Goal: Task Accomplishment & Management: Complete application form

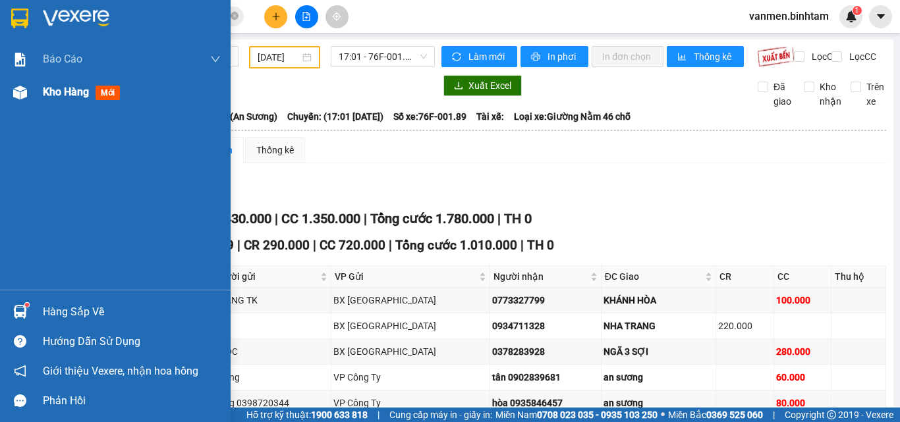
click at [17, 91] on img at bounding box center [20, 93] width 14 height 14
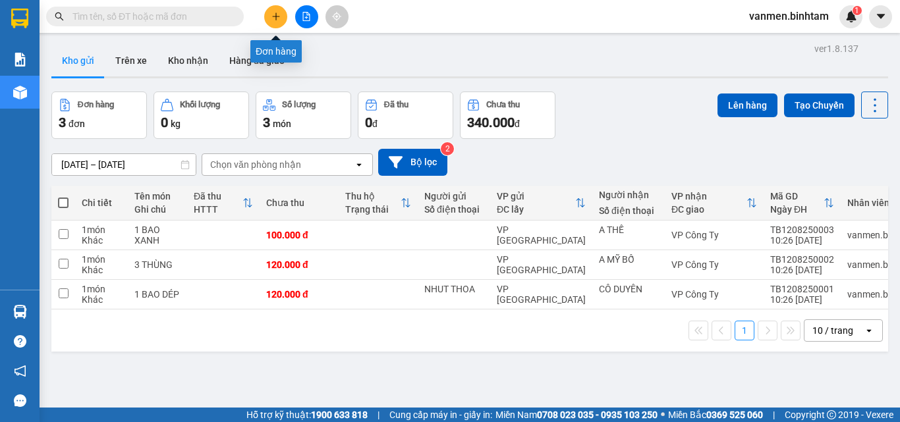
click at [276, 15] on icon "plus" at bounding box center [275, 16] width 1 height 7
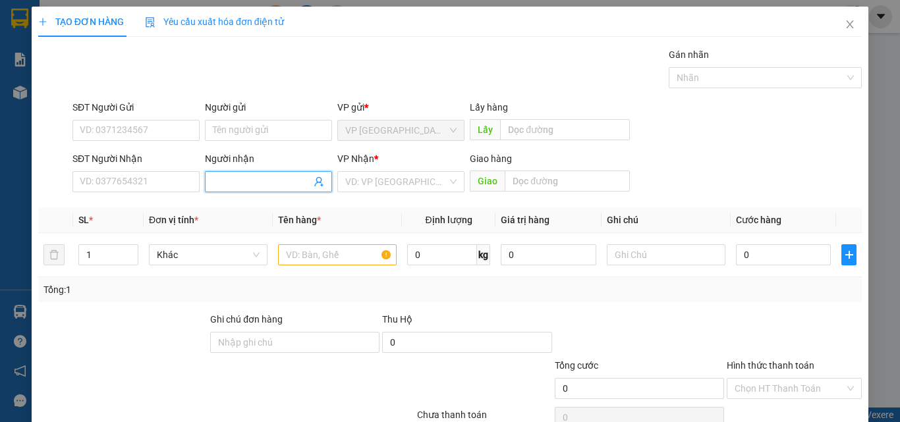
click at [229, 185] on input "Người nhận" at bounding box center [262, 182] width 98 height 14
type input "SON HẢI"
click at [369, 184] on input "search" at bounding box center [396, 182] width 102 height 20
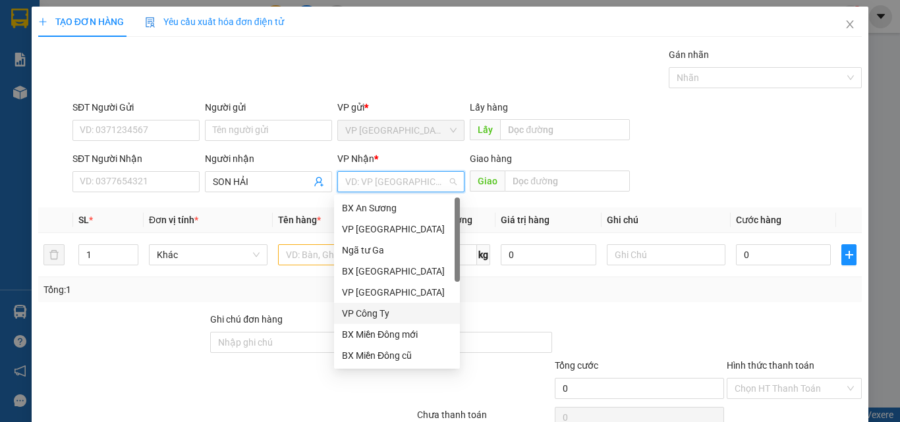
click at [375, 315] on div "VP Công Ty" at bounding box center [397, 313] width 110 height 14
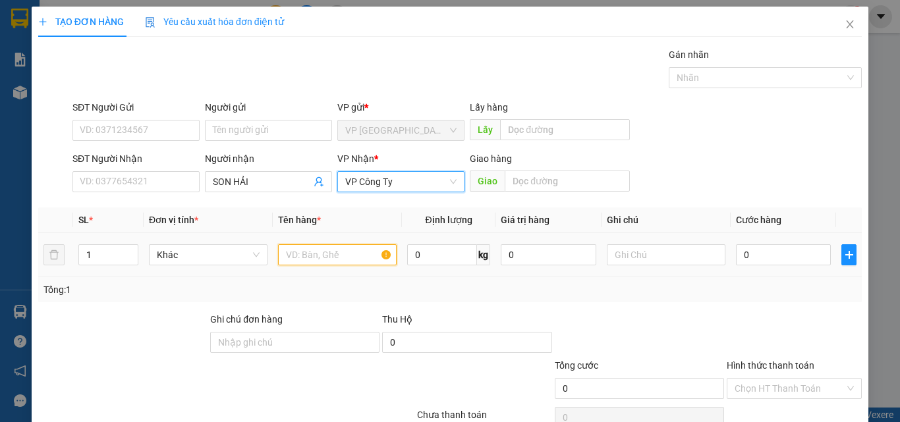
click at [310, 257] on input "text" at bounding box center [337, 254] width 119 height 21
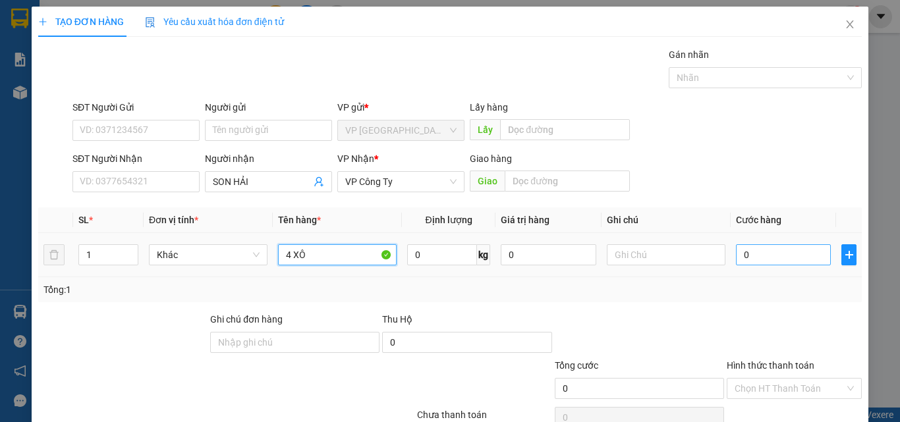
type input "4 XÔ"
click at [769, 256] on input "0" at bounding box center [783, 254] width 95 height 21
type input "2"
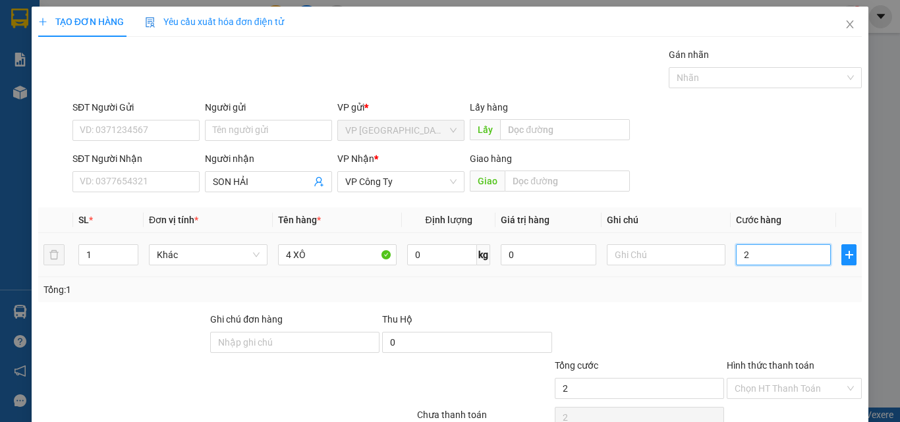
type input "20"
type input "200"
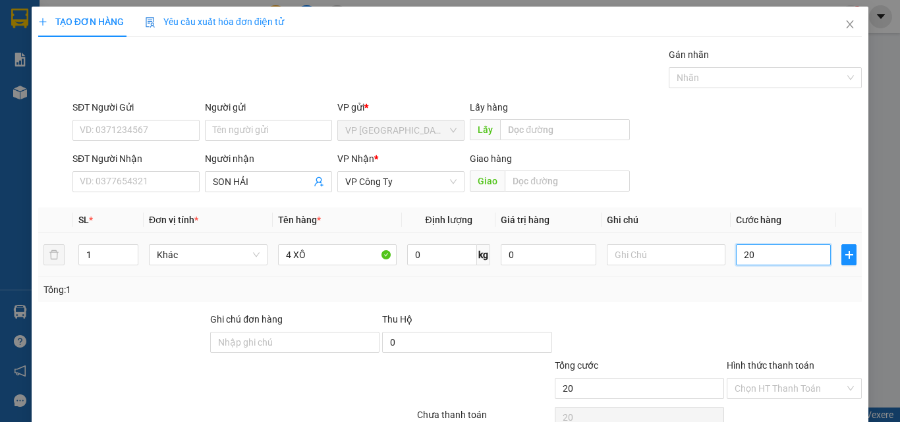
type input "200"
type input "2.000"
type input "20.000"
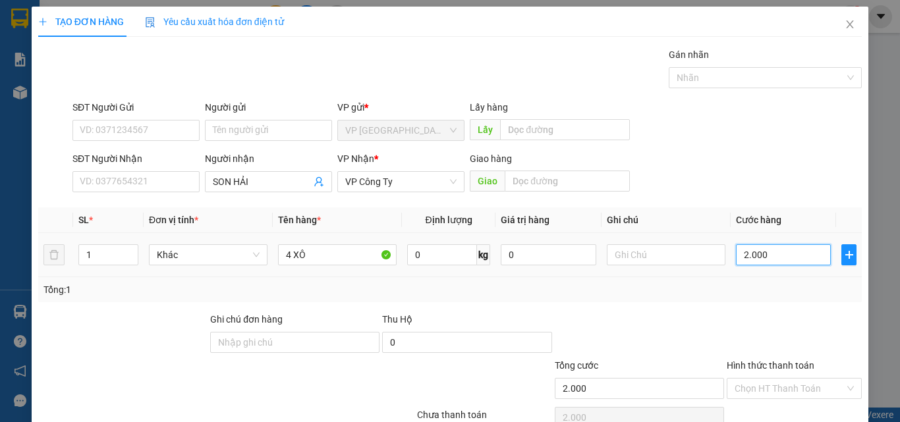
type input "20.000"
type input "200.000"
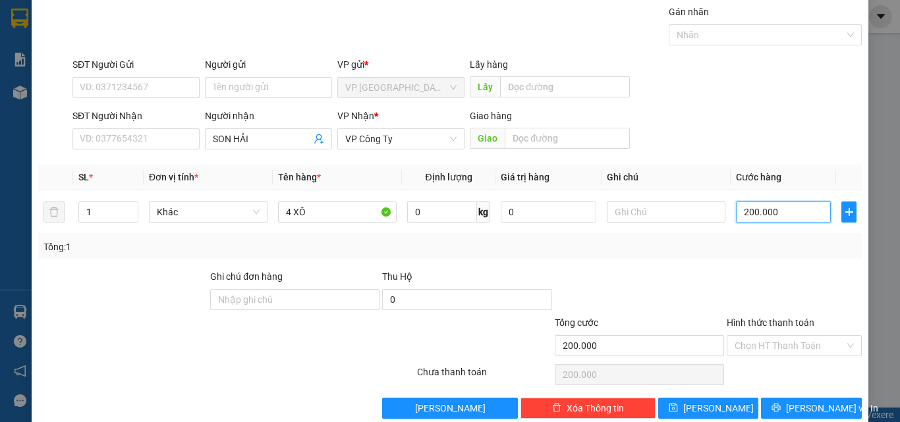
scroll to position [65, 0]
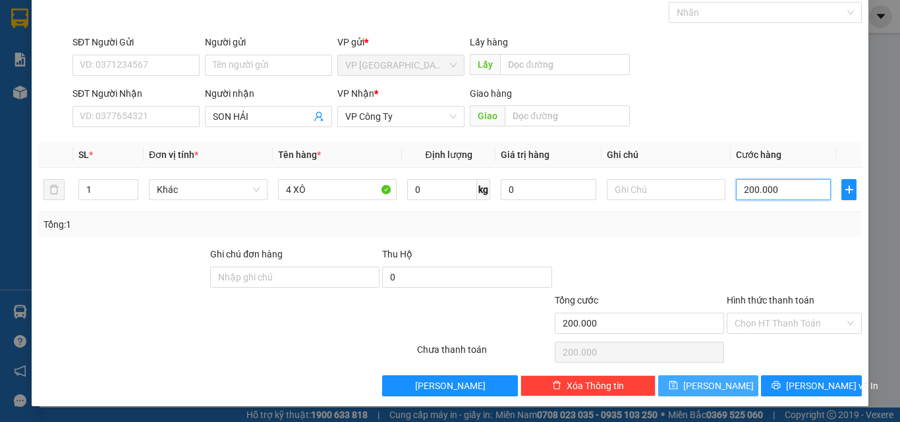
type input "200.000"
click at [707, 385] on span "[PERSON_NAME]" at bounding box center [718, 386] width 70 height 14
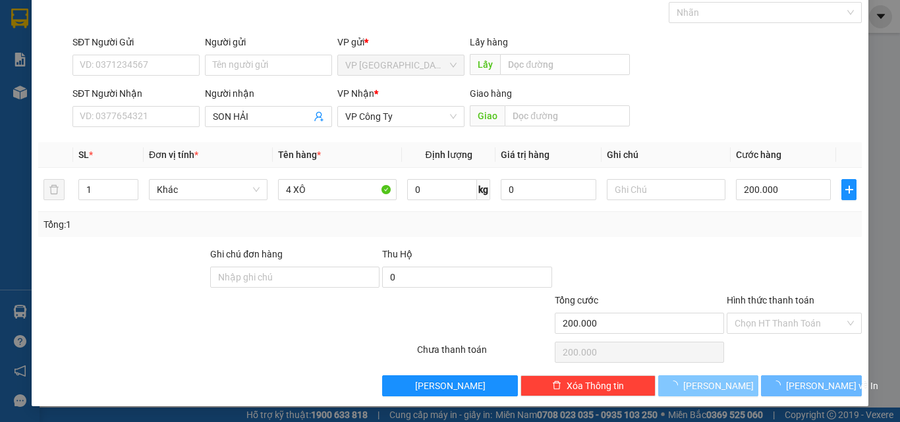
type input "0"
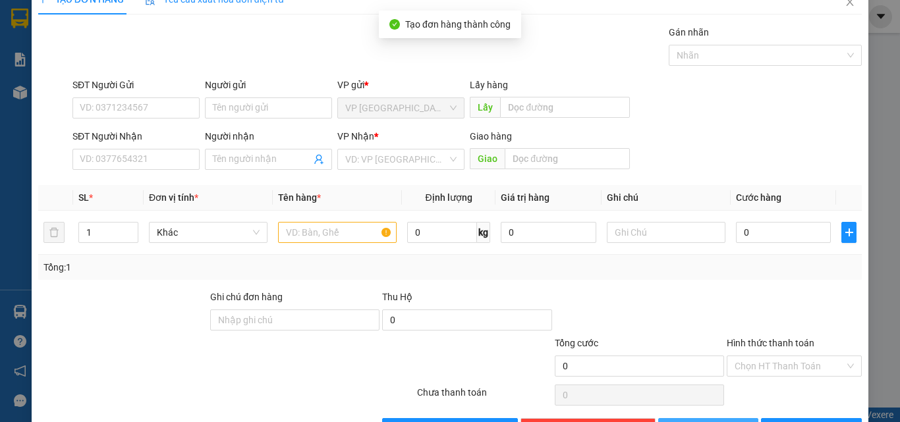
scroll to position [0, 0]
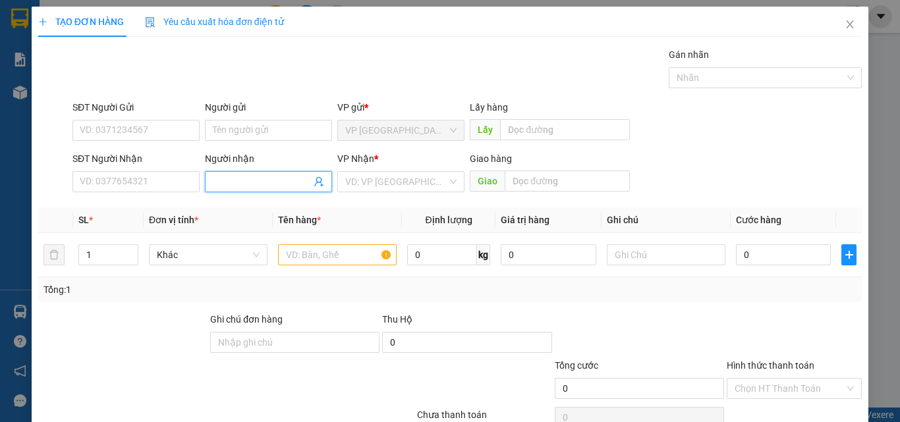
click at [246, 185] on input "Người nhận" at bounding box center [262, 182] width 98 height 14
type input "CÔ LIEN CTY"
click at [370, 183] on input "search" at bounding box center [396, 182] width 102 height 20
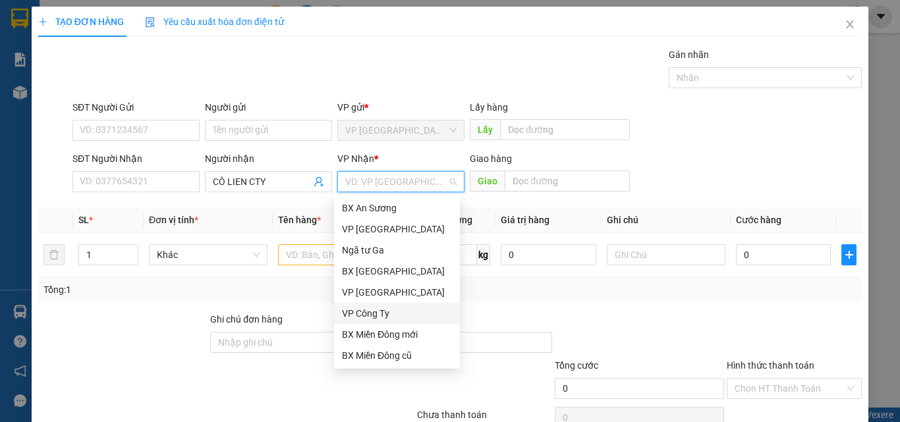
click at [369, 318] on div "VP Công Ty" at bounding box center [397, 313] width 110 height 14
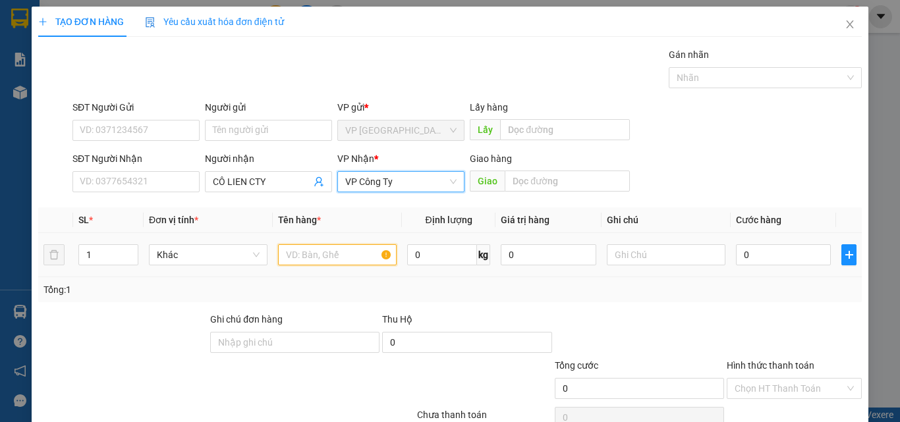
click at [303, 252] on input "text" at bounding box center [337, 254] width 119 height 21
type input "2"
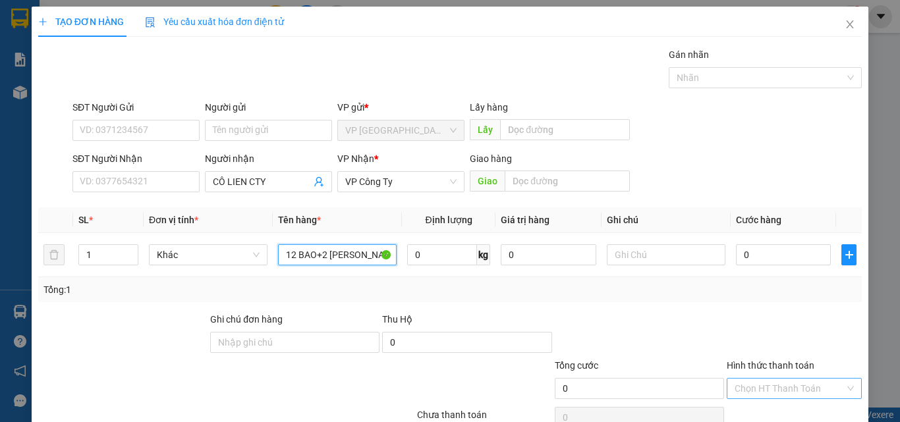
type input "12 BAO+2 [PERSON_NAME]"
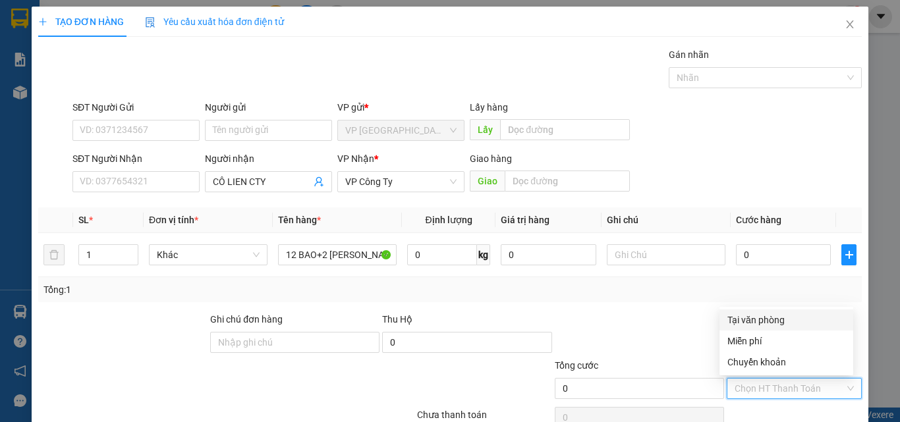
click at [764, 390] on input "Hình thức thanh toán" at bounding box center [789, 389] width 110 height 20
click at [749, 345] on div "Miễn phí" at bounding box center [786, 341] width 118 height 14
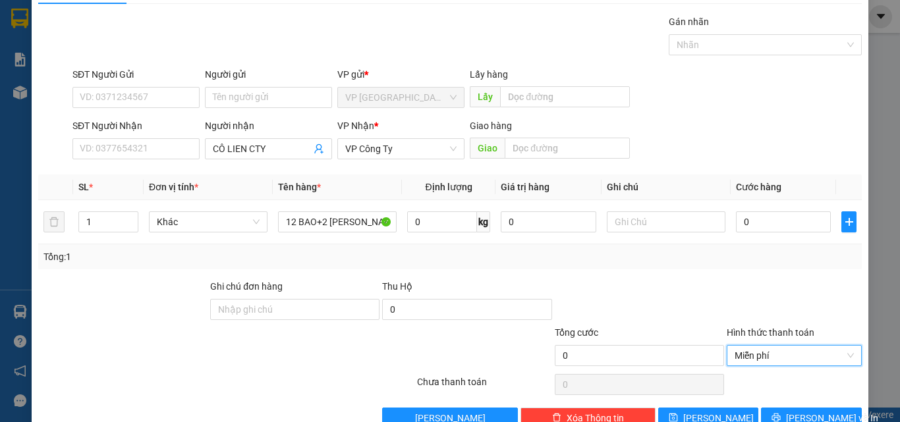
scroll to position [65, 0]
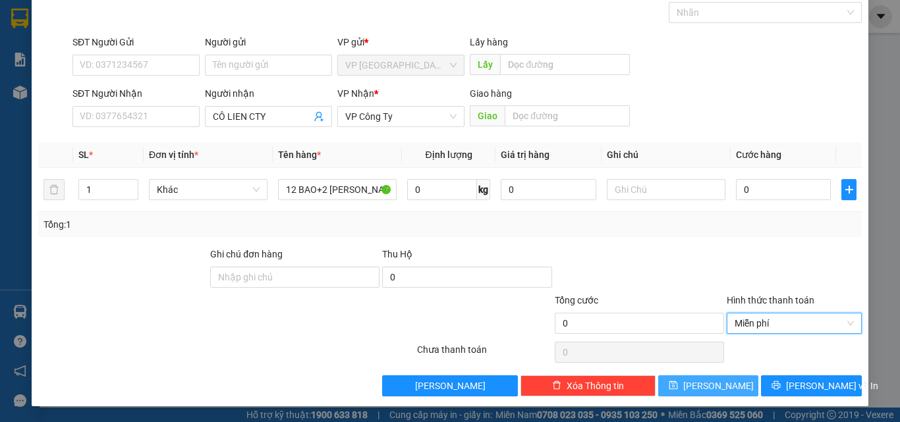
click at [705, 392] on span "[PERSON_NAME]" at bounding box center [718, 386] width 70 height 14
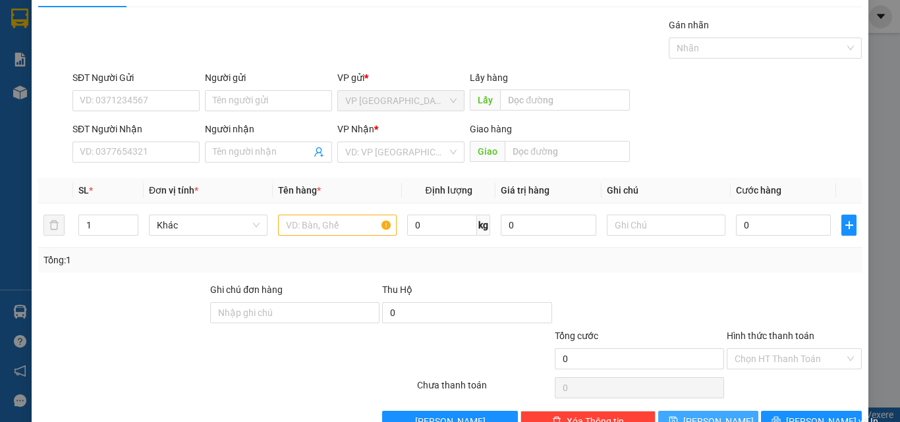
scroll to position [0, 0]
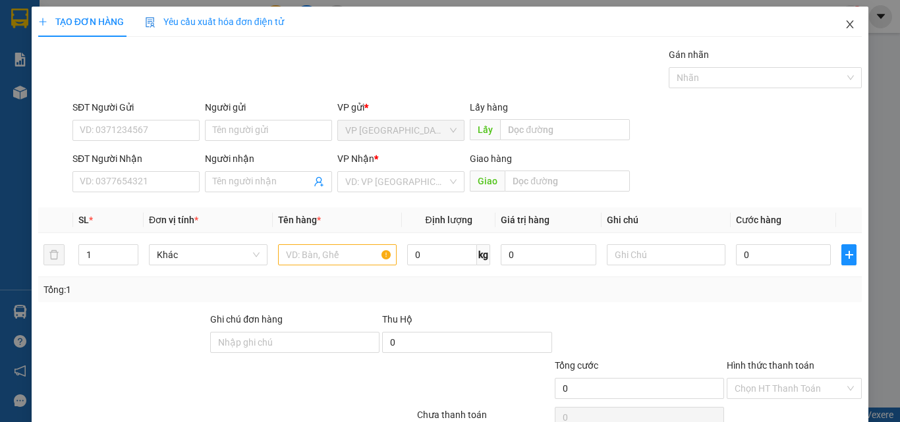
click at [844, 22] on icon "close" at bounding box center [849, 24] width 11 height 11
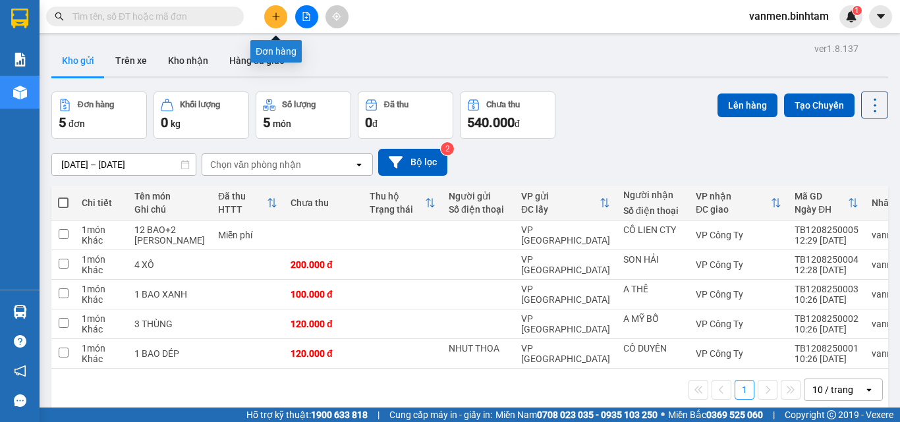
click at [270, 13] on button at bounding box center [275, 16] width 23 height 23
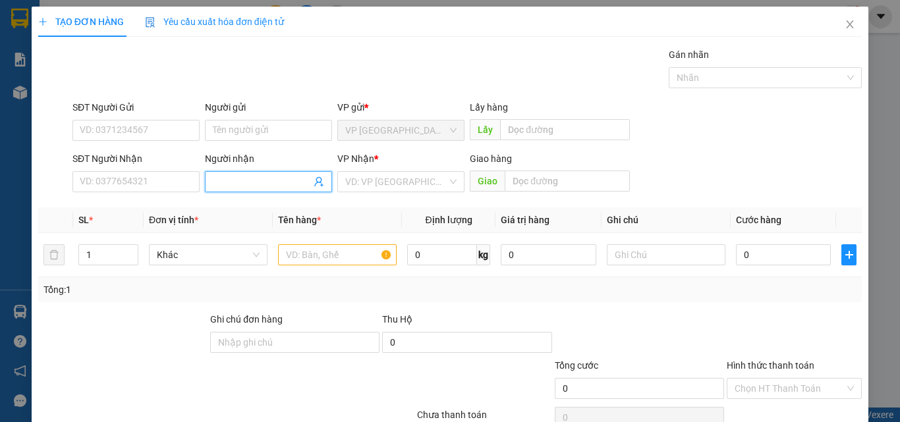
click at [217, 180] on input "Người nhận" at bounding box center [262, 182] width 98 height 14
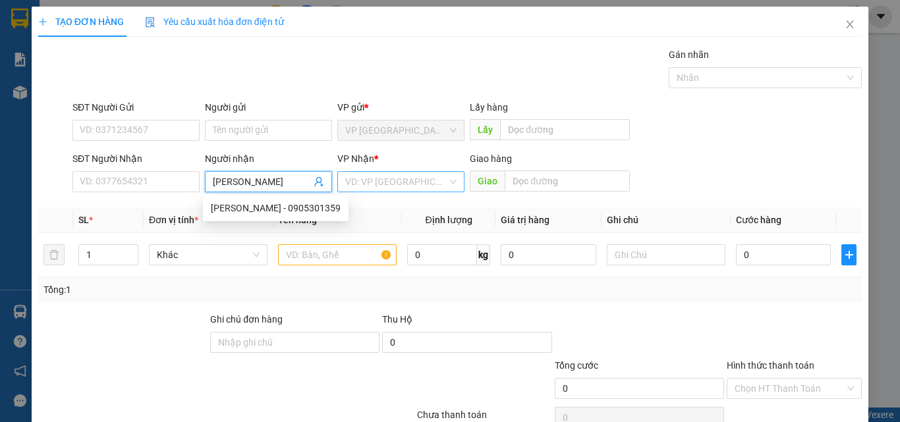
type input "[PERSON_NAME]"
click at [413, 178] on input "search" at bounding box center [396, 182] width 102 height 20
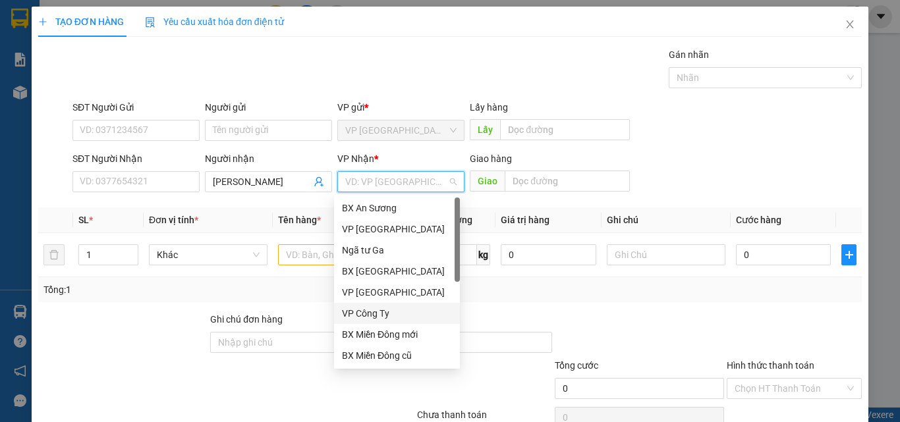
click at [346, 310] on div "VP Công Ty" at bounding box center [397, 313] width 110 height 14
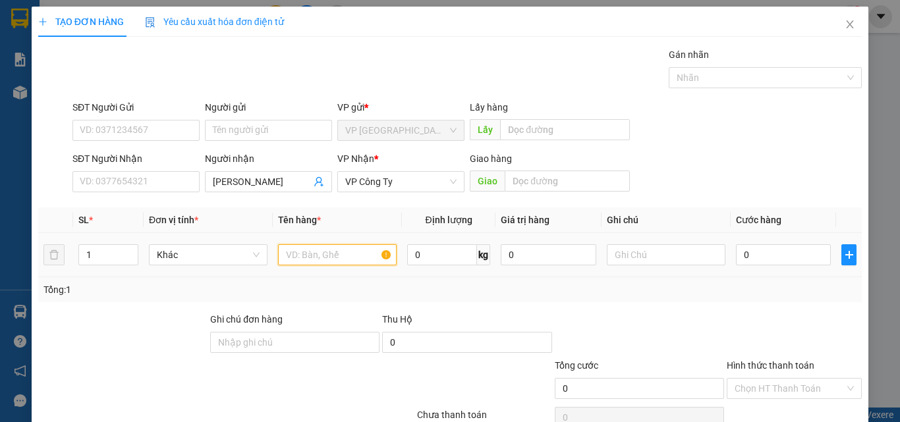
click at [315, 256] on input "text" at bounding box center [337, 254] width 119 height 21
type input "3 [PERSON_NAME]"
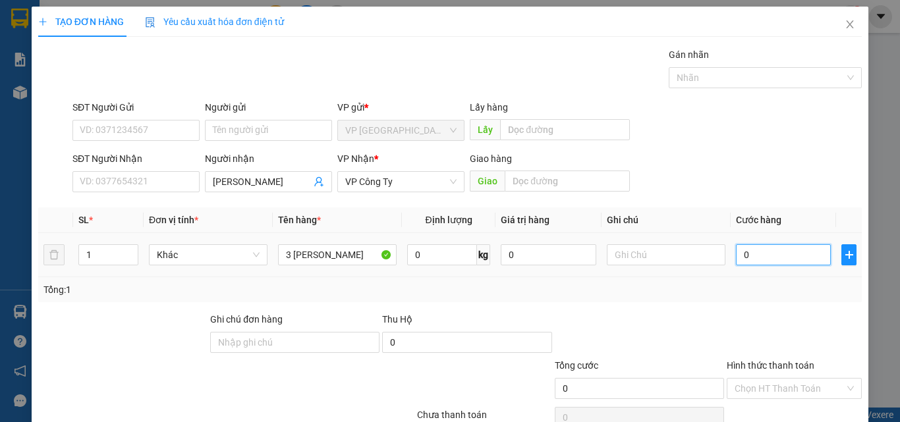
click at [769, 246] on input "0" at bounding box center [783, 254] width 95 height 21
type input "1"
type input "15"
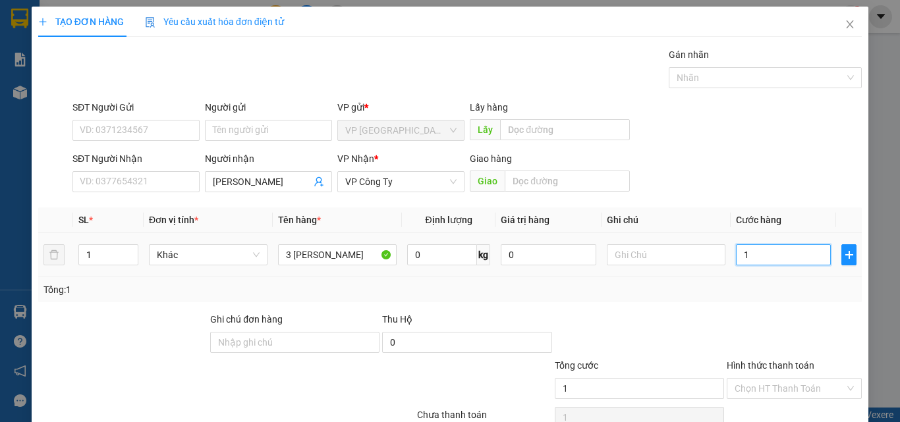
type input "15"
type input "150"
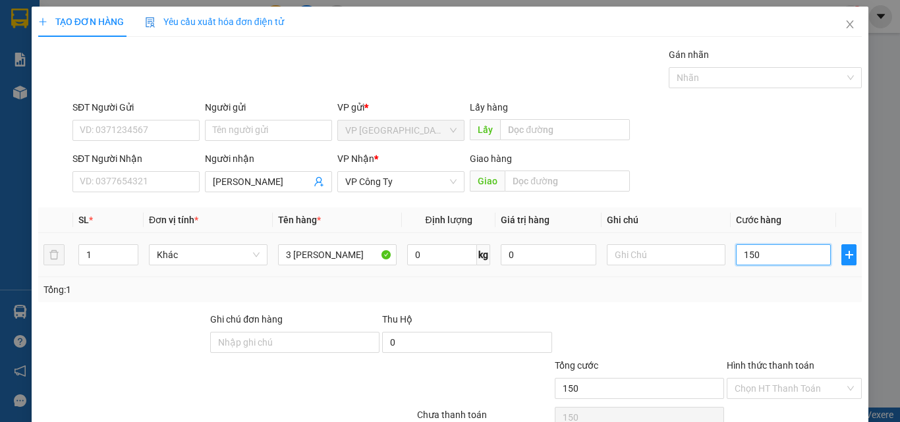
type input "1.500"
type input "15.000"
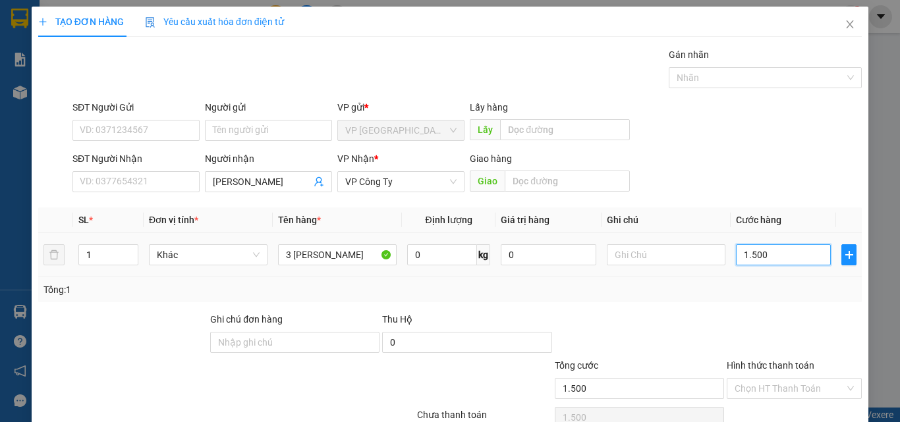
type input "15.000"
type input "150.000"
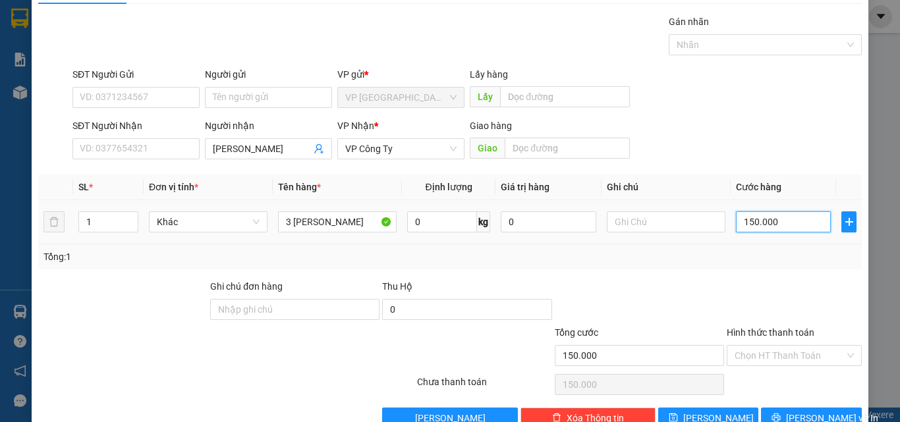
scroll to position [65, 0]
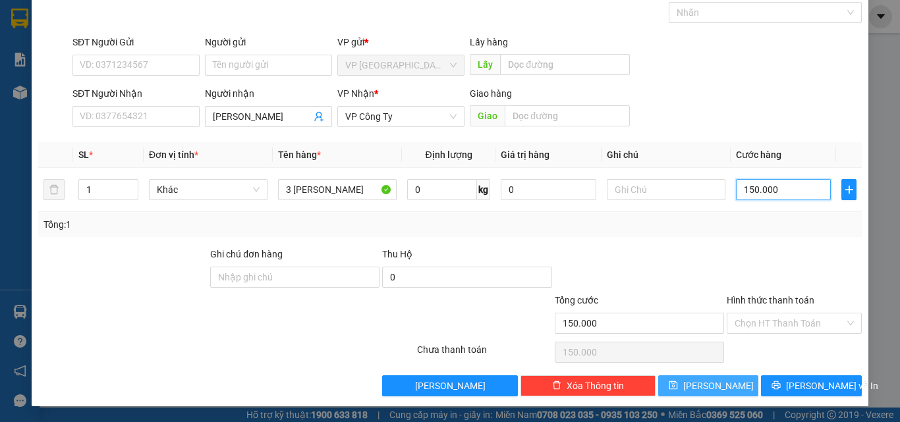
type input "150.000"
click at [678, 385] on icon "save" at bounding box center [672, 385] width 9 height 9
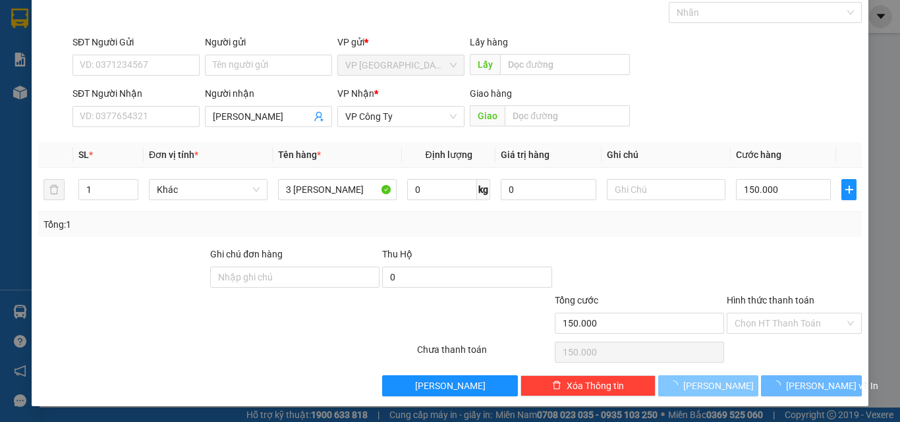
type input "0"
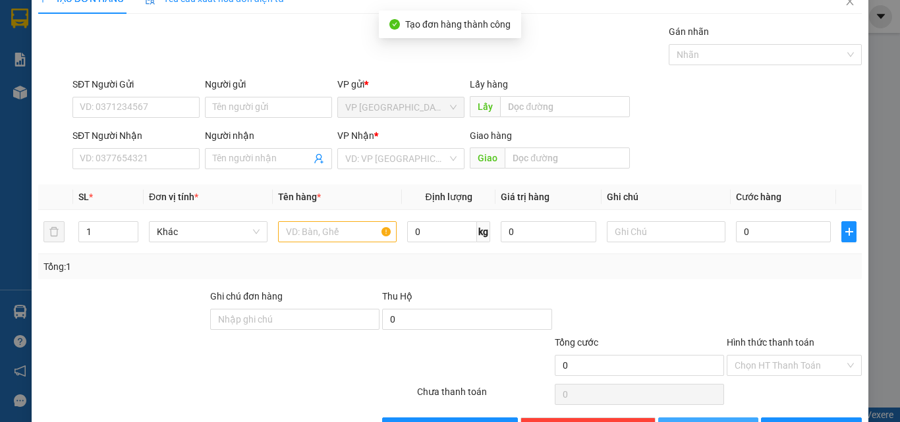
scroll to position [0, 0]
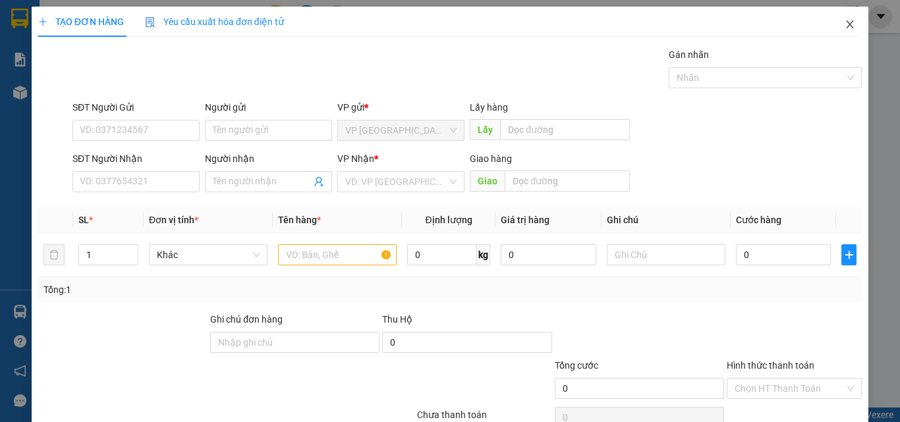
click at [844, 24] on icon "close" at bounding box center [849, 24] width 11 height 11
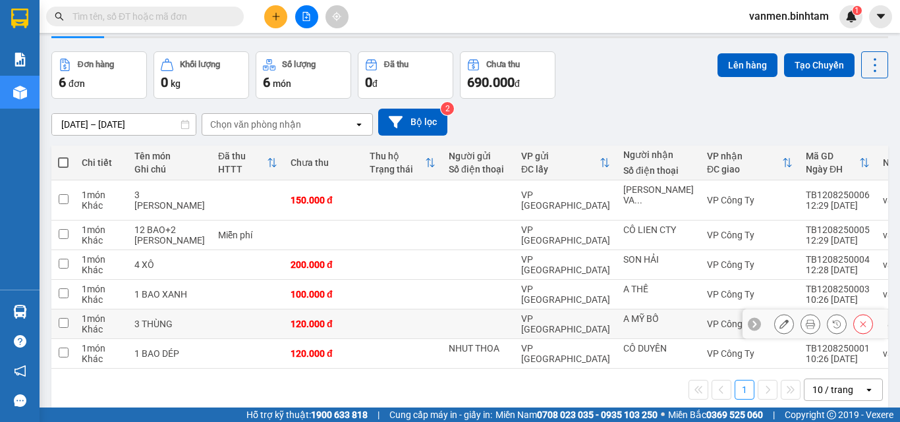
scroll to position [61, 0]
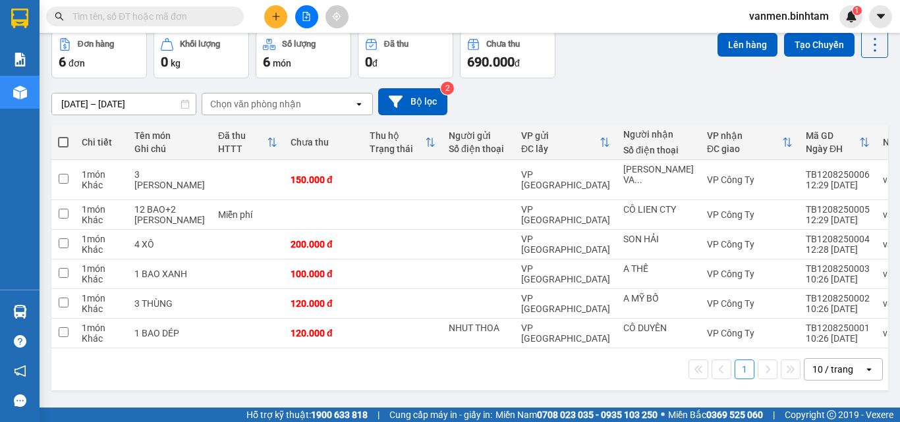
click at [830, 374] on div "10 / trang" at bounding box center [832, 369] width 41 height 13
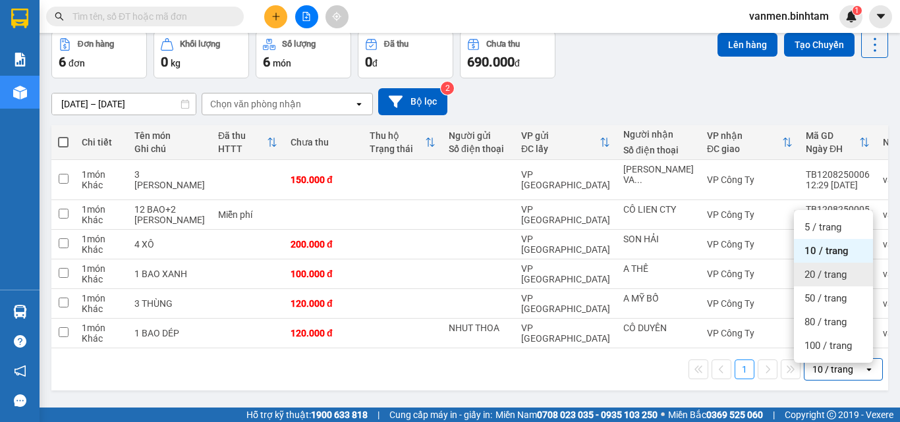
click at [811, 273] on span "20 / trang" at bounding box center [825, 274] width 42 height 13
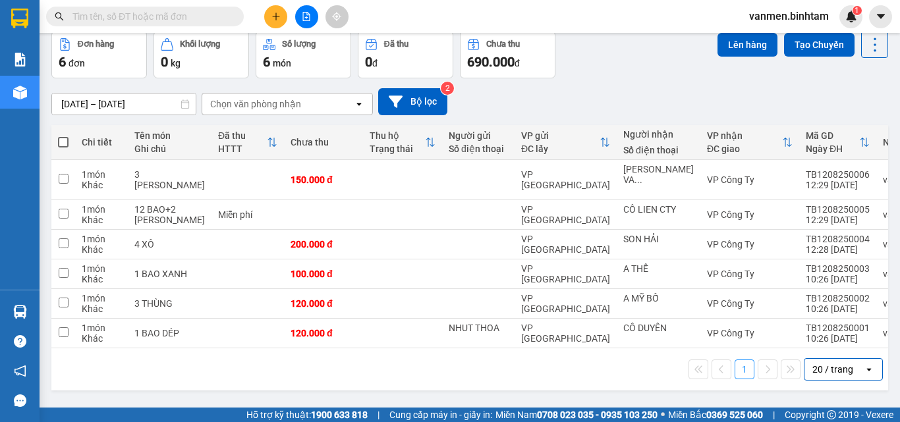
click at [65, 143] on span at bounding box center [63, 142] width 11 height 11
click at [63, 136] on input "checkbox" at bounding box center [63, 136] width 0 height 0
checkbox input "true"
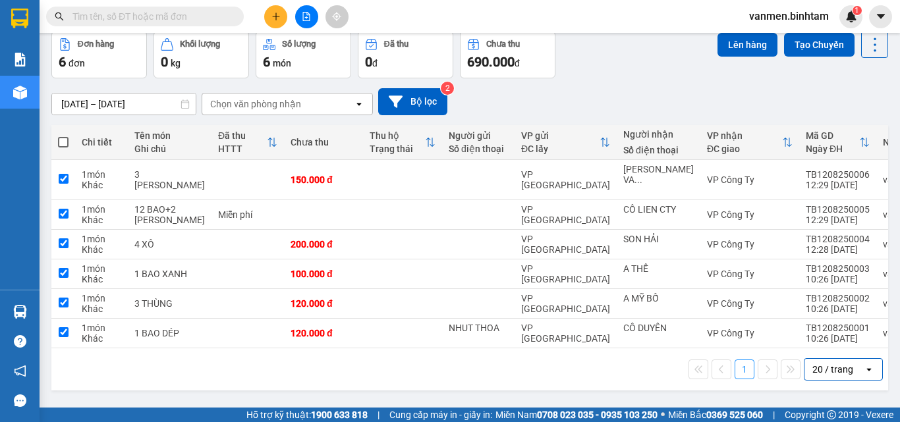
checkbox input "true"
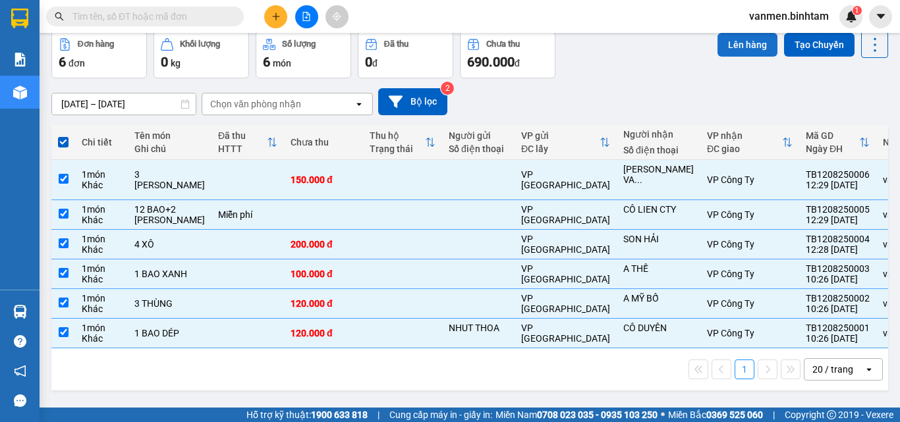
click at [735, 49] on button "Lên hàng" at bounding box center [747, 45] width 60 height 24
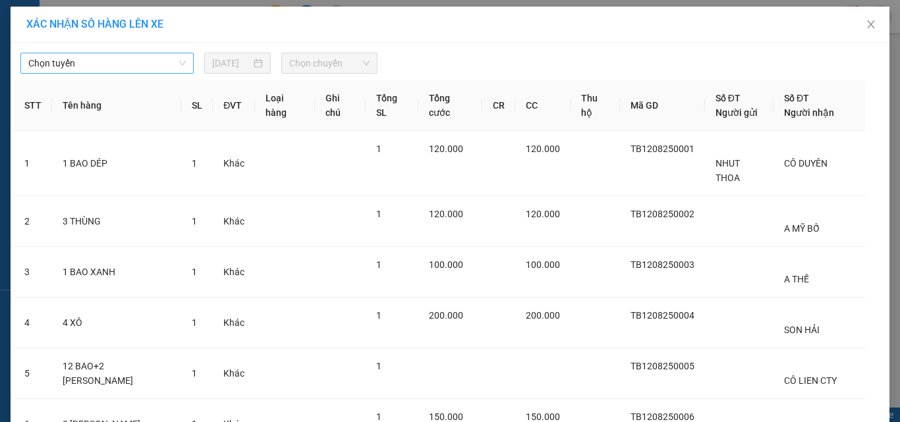
click at [88, 57] on span "Chọn tuyến" at bounding box center [106, 63] width 157 height 20
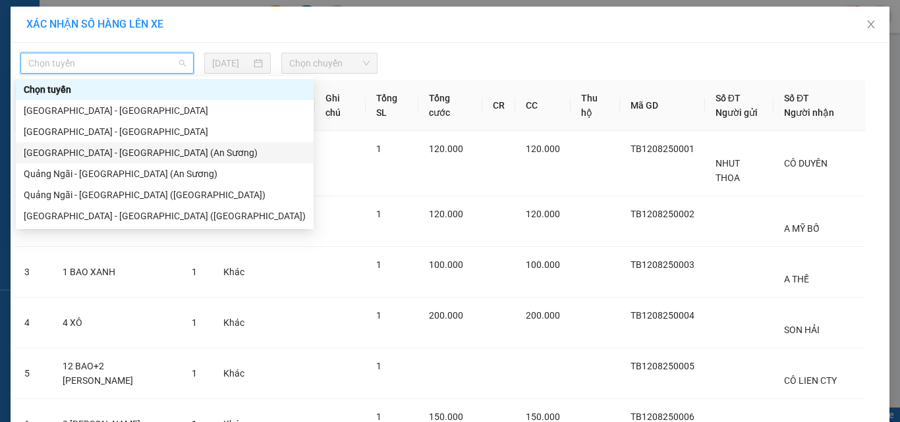
click at [58, 155] on div "[GEOGRAPHIC_DATA] - [GEOGRAPHIC_DATA] (An Sương)" at bounding box center [165, 153] width 282 height 14
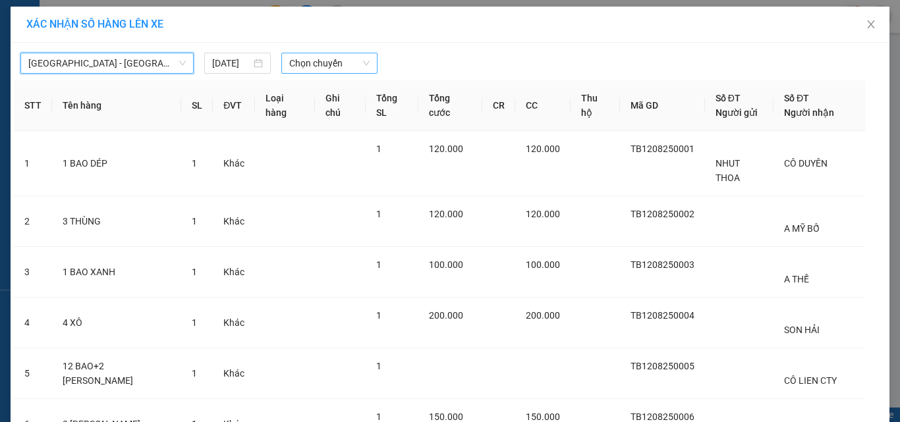
click at [307, 58] on span "Chọn chuyến" at bounding box center [329, 63] width 81 height 20
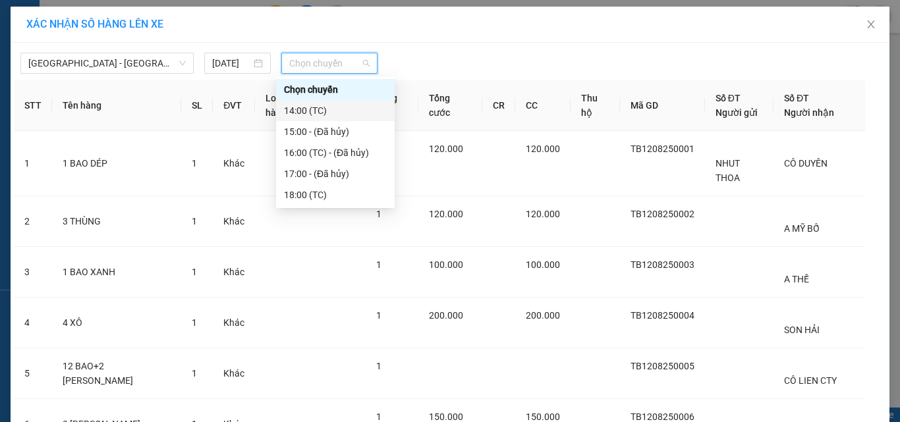
click at [308, 111] on div "14:00 (TC)" at bounding box center [335, 110] width 103 height 14
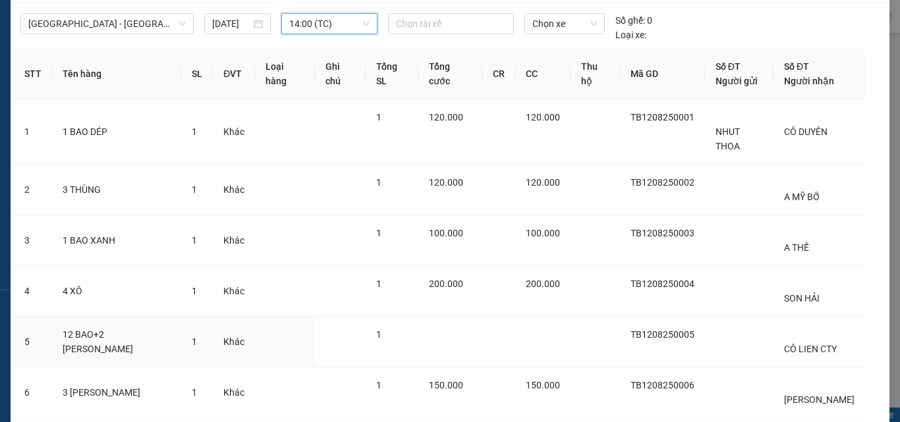
scroll to position [146, 0]
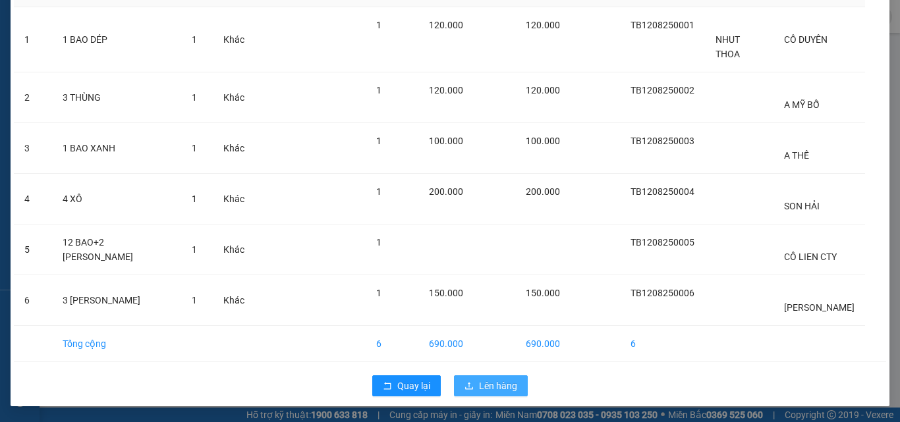
click at [495, 381] on span "Lên hàng" at bounding box center [498, 386] width 38 height 14
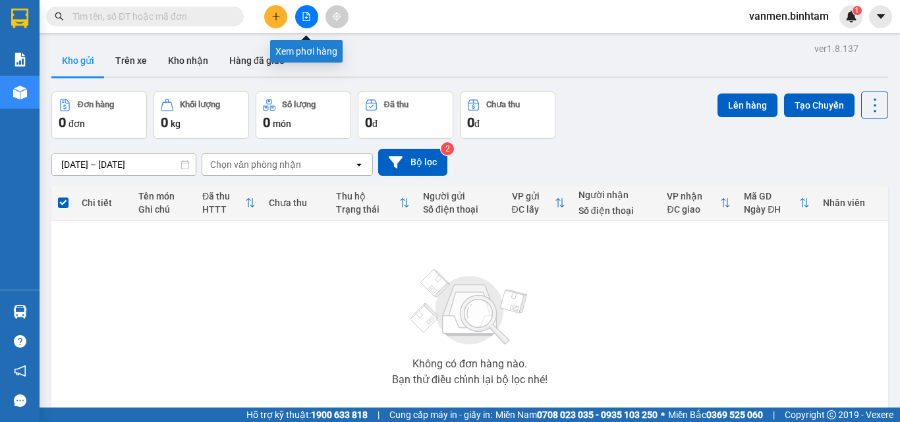
click at [306, 11] on button at bounding box center [306, 16] width 23 height 23
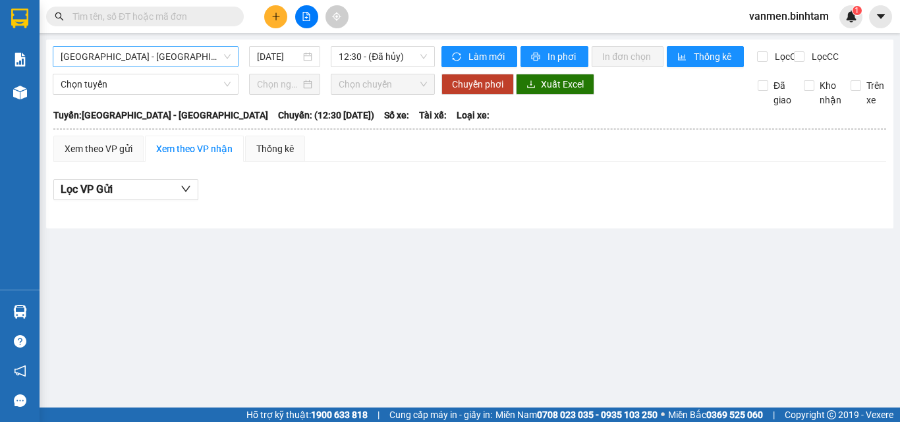
click at [106, 53] on span "[GEOGRAPHIC_DATA] - [GEOGRAPHIC_DATA]" at bounding box center [146, 57] width 170 height 20
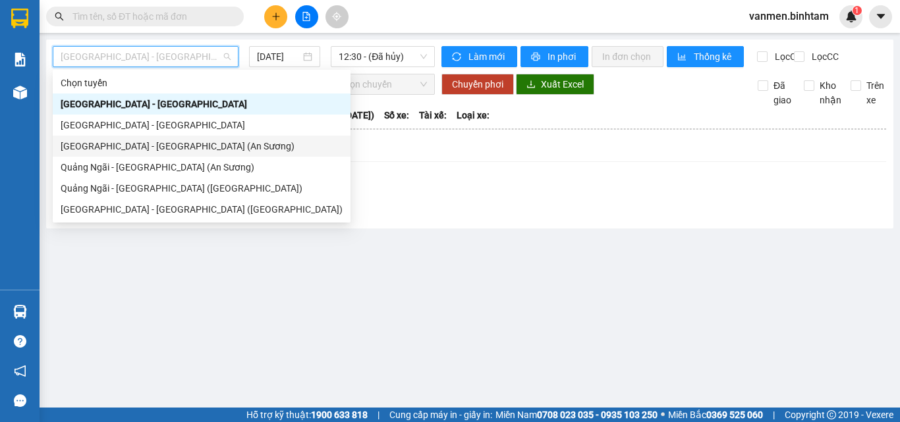
click at [99, 152] on div "[GEOGRAPHIC_DATA] - [GEOGRAPHIC_DATA] (An Sương)" at bounding box center [202, 146] width 282 height 14
type input "[DATE]"
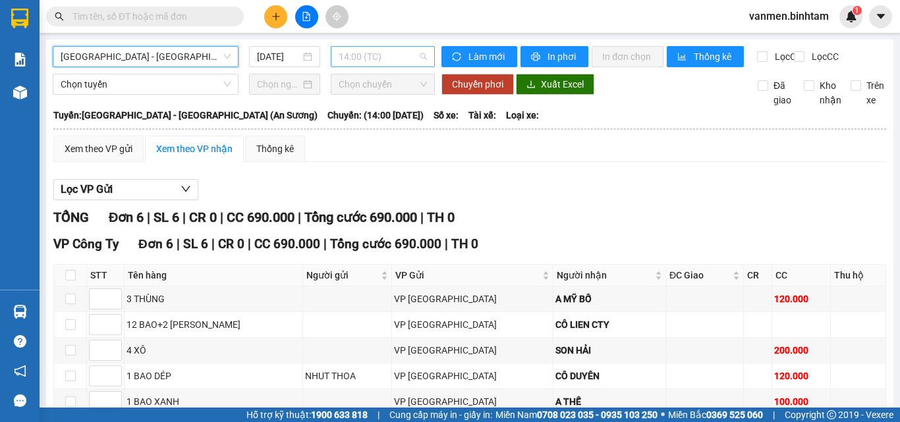
click at [356, 57] on span "14:00 (TC)" at bounding box center [382, 57] width 88 height 20
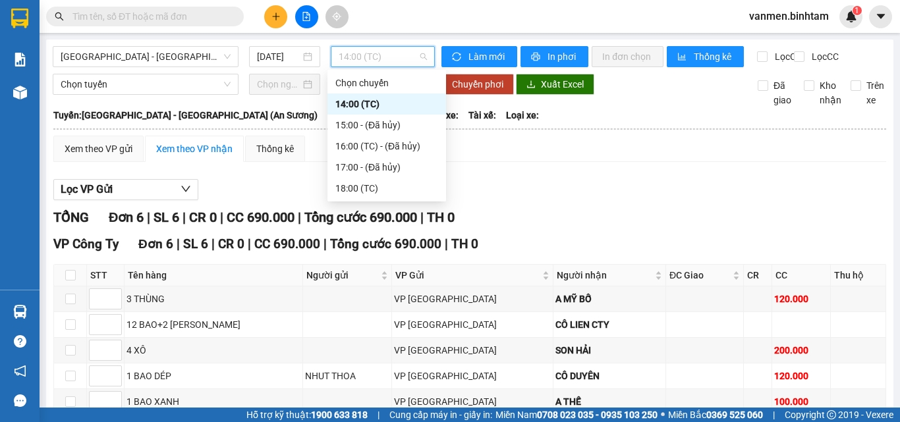
click at [359, 110] on div "14:00 (TC)" at bounding box center [386, 104] width 103 height 14
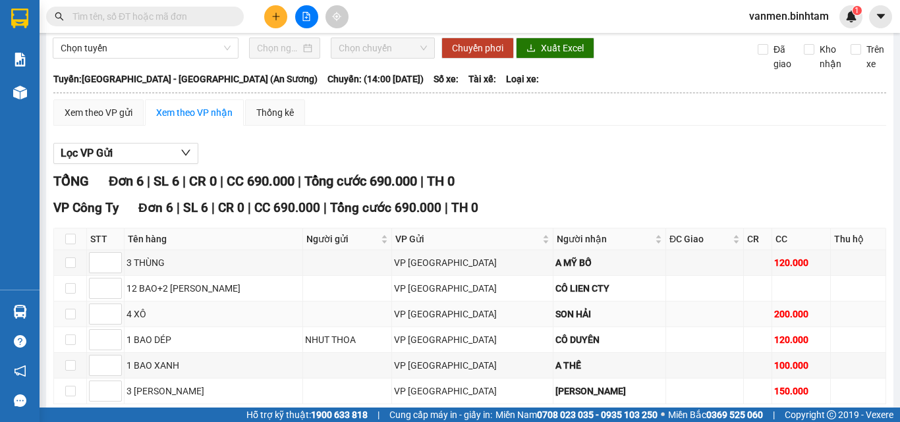
scroll to position [112, 0]
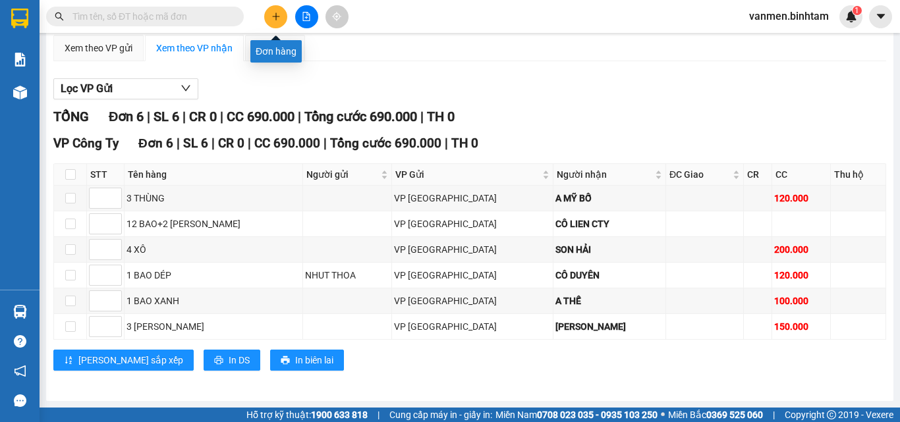
click at [272, 17] on icon "plus" at bounding box center [275, 16] width 9 height 9
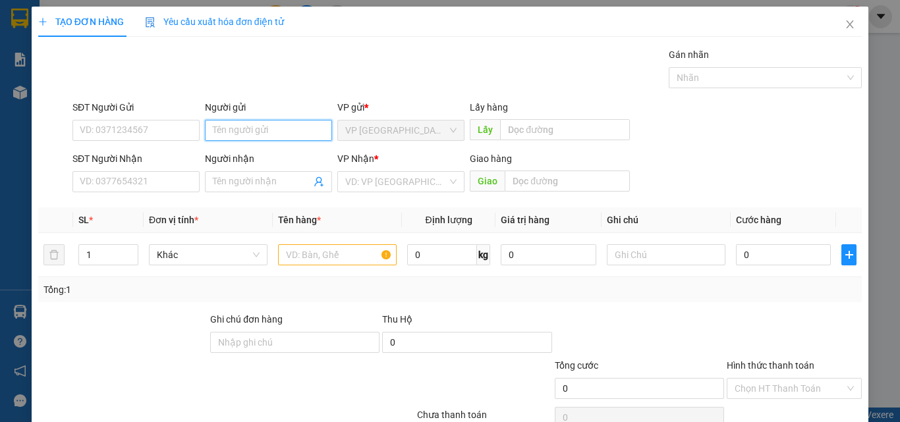
click at [242, 130] on input "Người gửi" at bounding box center [268, 130] width 127 height 21
type input "CHỊ PHẤN"
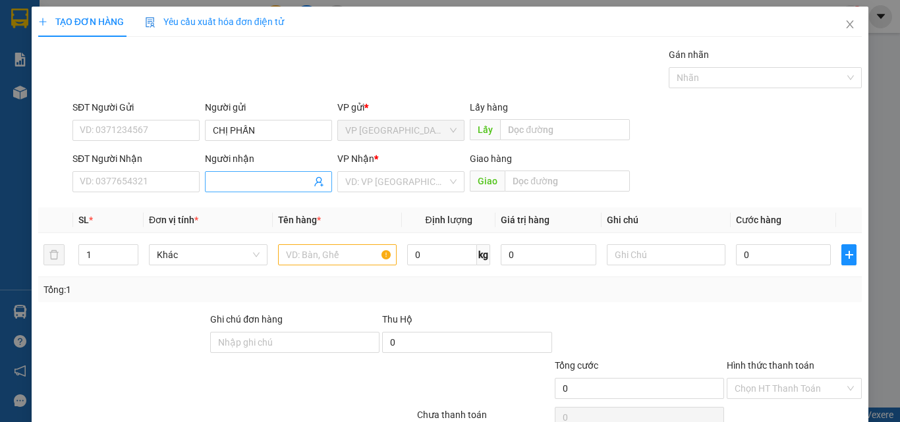
click at [234, 173] on span at bounding box center [268, 181] width 127 height 21
type input "TRỌNG THOA"
click at [376, 180] on input "search" at bounding box center [396, 182] width 102 height 20
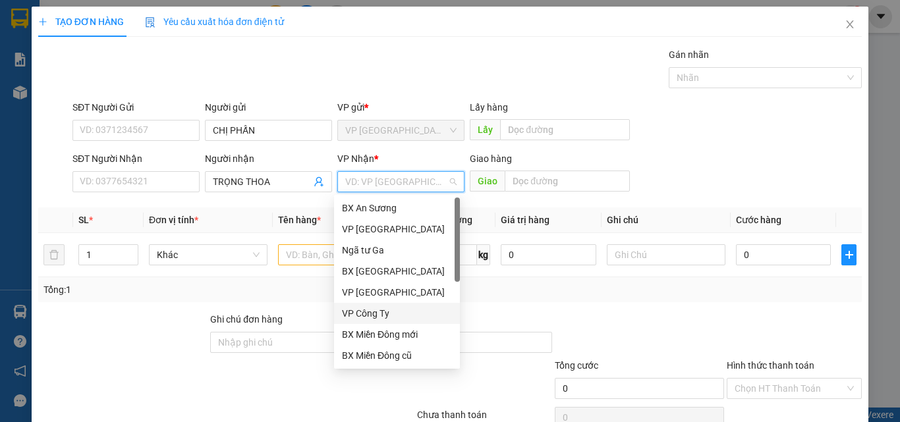
click at [366, 315] on div "VP Công Ty" at bounding box center [397, 313] width 110 height 14
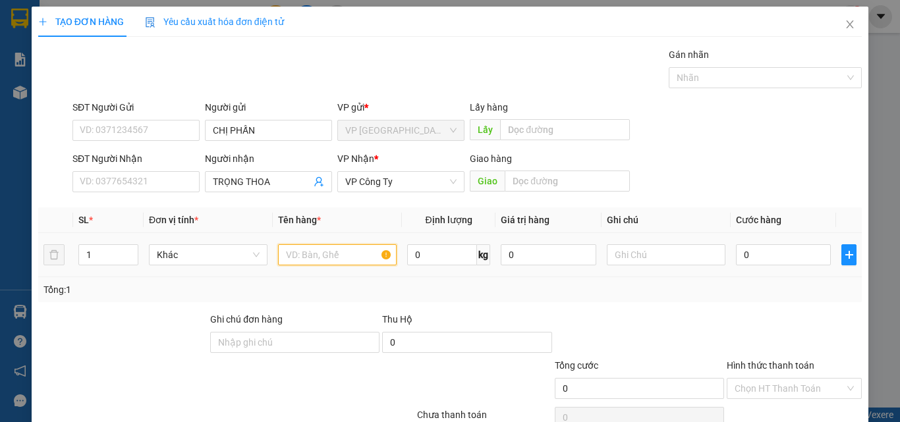
click at [303, 248] on input "text" at bounding box center [337, 254] width 119 height 21
type input "2 BAO DÉP"
click at [769, 261] on input "0" at bounding box center [783, 254] width 95 height 21
type input "2"
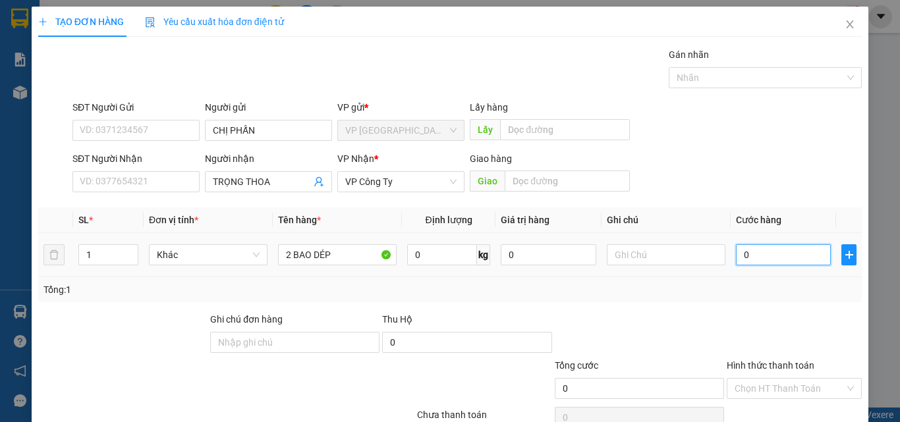
type input "2"
type input "26"
type input "260"
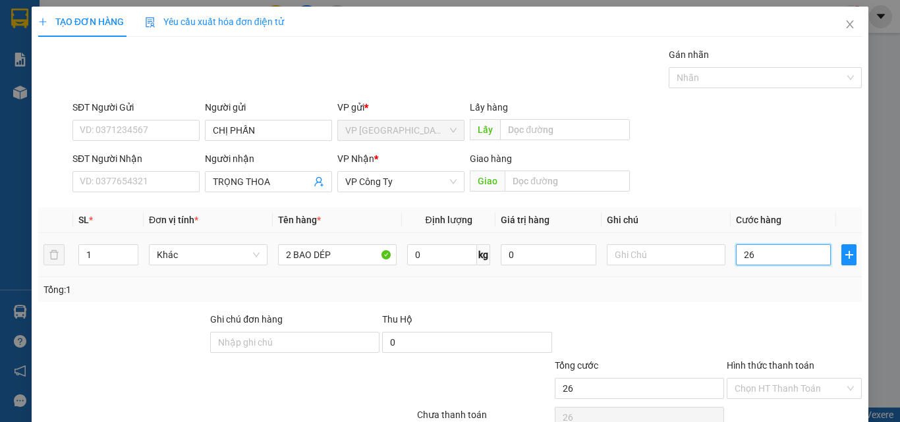
type input "260"
type input "2.600"
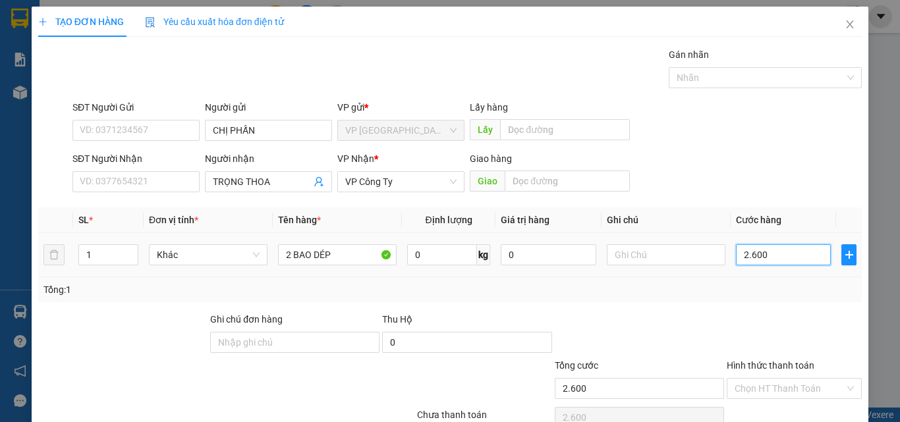
type input "26.000"
type input "260.000"
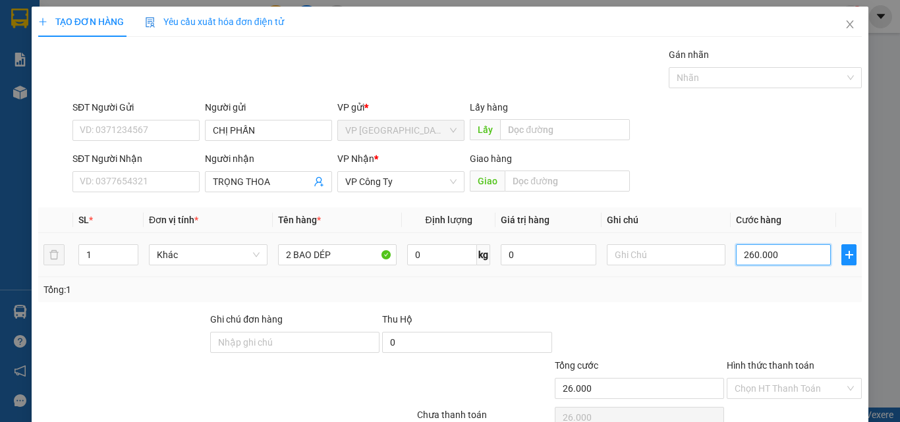
type input "260.000"
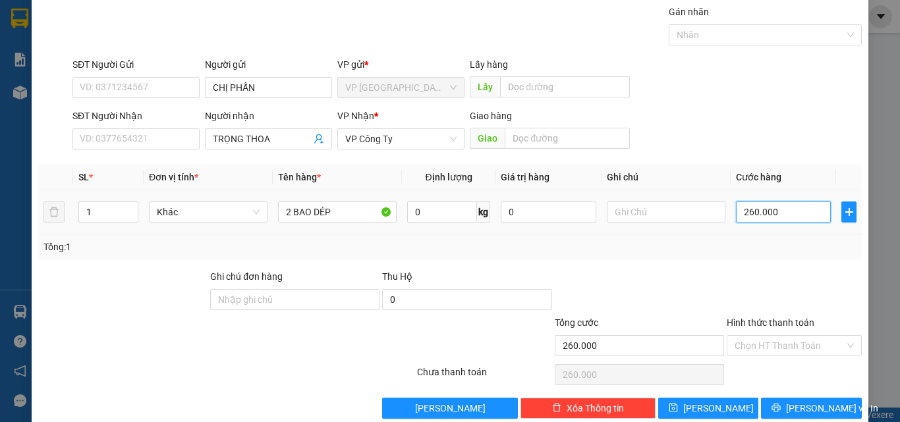
scroll to position [65, 0]
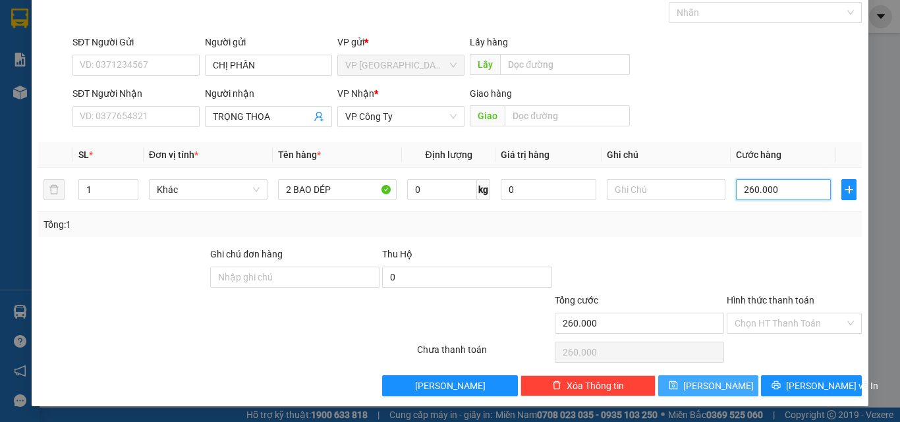
type input "260.000"
click at [678, 385] on icon "save" at bounding box center [672, 385] width 9 height 9
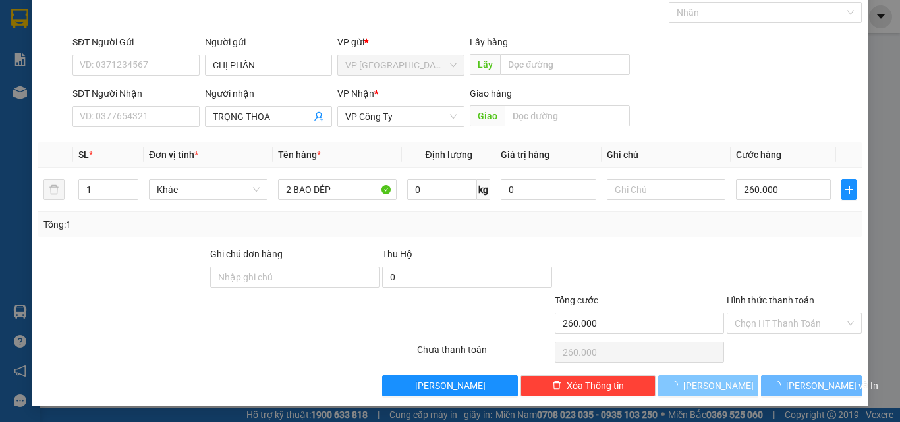
type input "0"
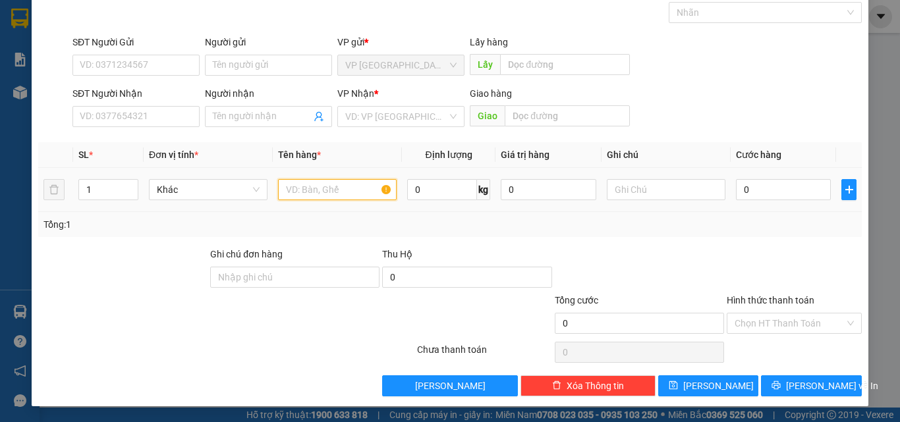
click at [313, 190] on input "text" at bounding box center [337, 189] width 119 height 21
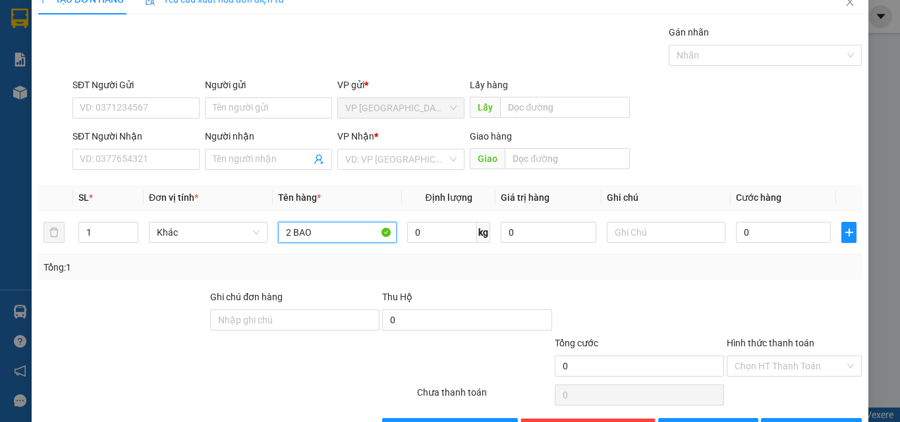
scroll to position [0, 0]
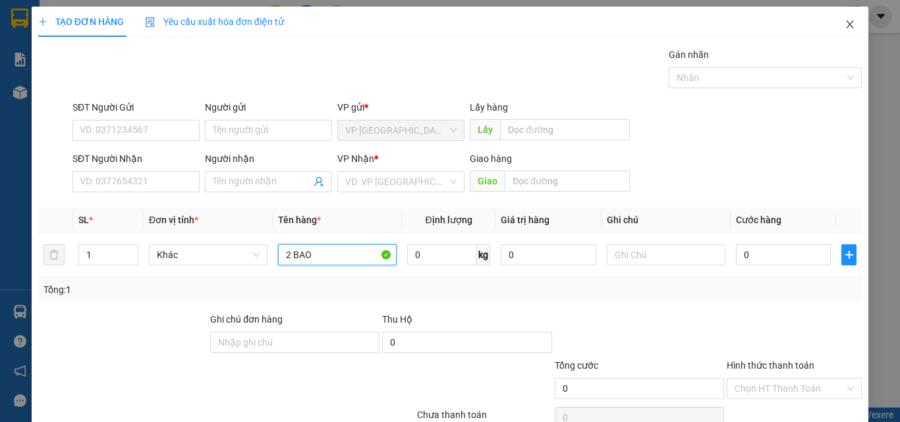
type input "2 BAO"
click at [844, 25] on icon "close" at bounding box center [849, 24] width 11 height 11
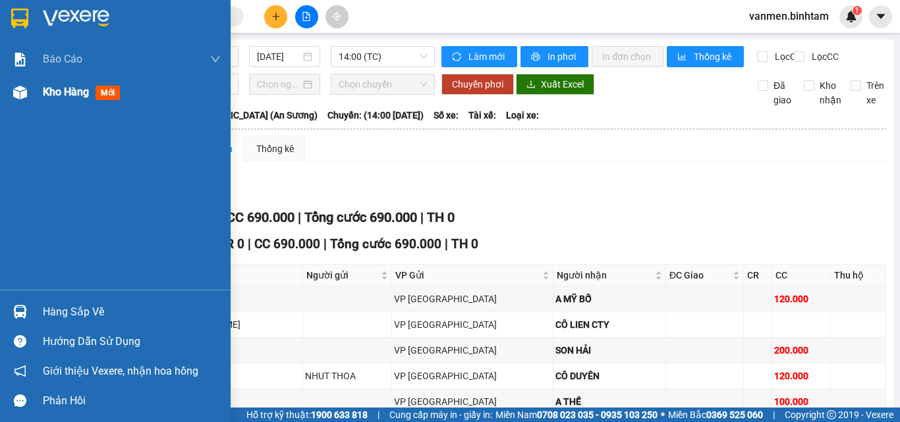
click at [20, 87] on img at bounding box center [20, 93] width 14 height 14
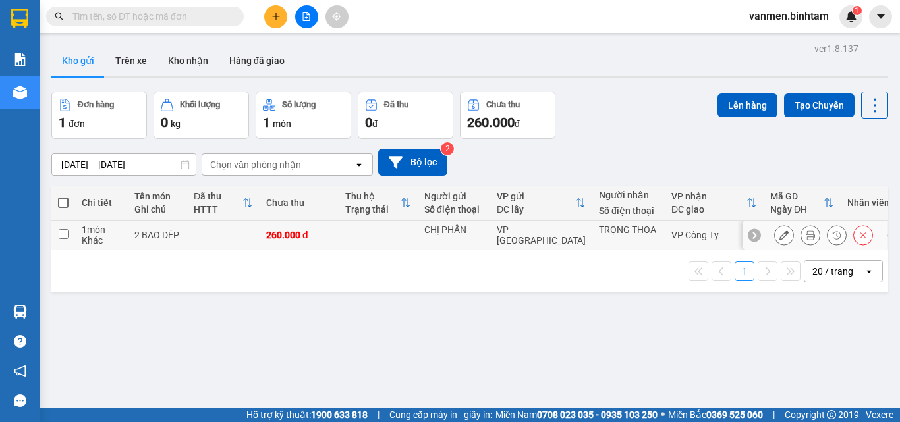
click at [59, 233] on input "checkbox" at bounding box center [64, 234] width 10 height 10
checkbox input "true"
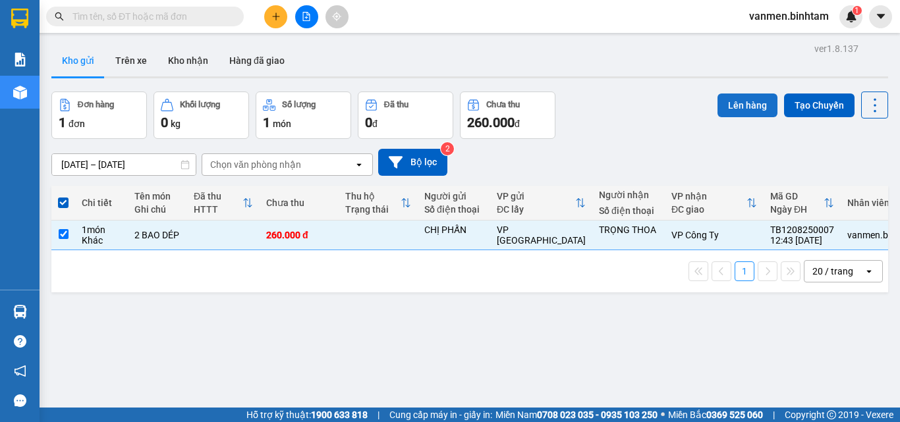
click at [730, 100] on button "Lên hàng" at bounding box center [747, 106] width 60 height 24
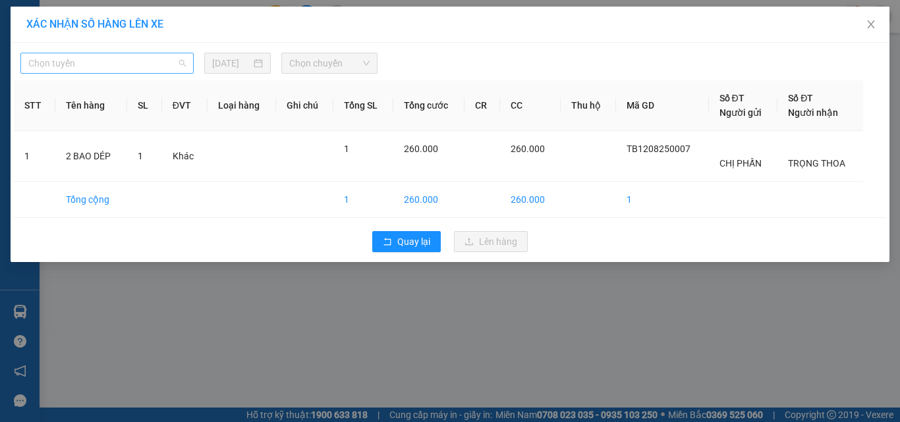
click at [103, 65] on span "Chọn tuyến" at bounding box center [106, 63] width 157 height 20
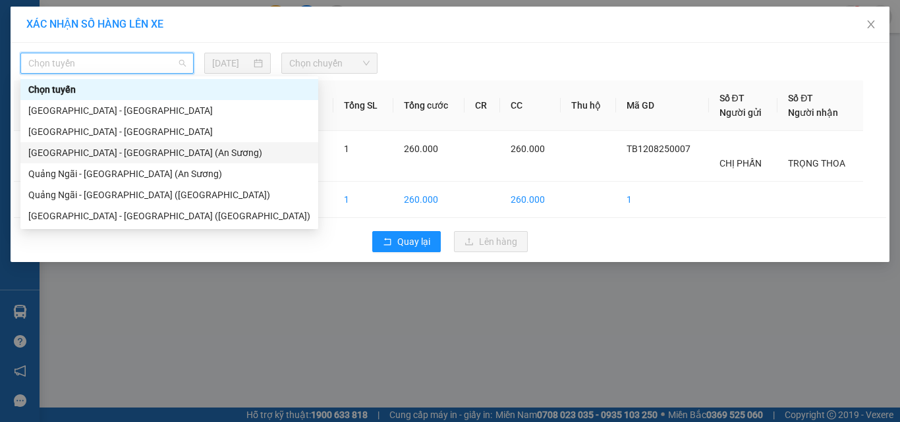
click at [75, 153] on div "[GEOGRAPHIC_DATA] - [GEOGRAPHIC_DATA] (An Sương)" at bounding box center [169, 153] width 282 height 14
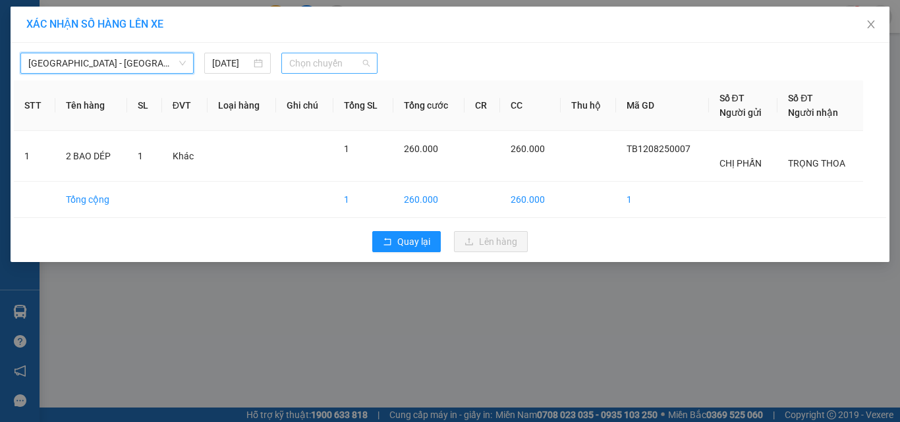
click at [311, 55] on span "Chọn chuyến" at bounding box center [329, 63] width 81 height 20
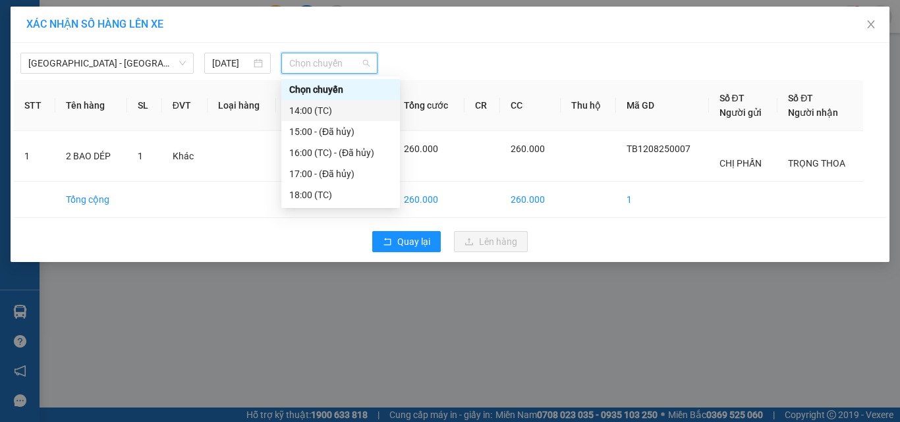
click at [322, 111] on div "14:00 (TC)" at bounding box center [340, 110] width 103 height 14
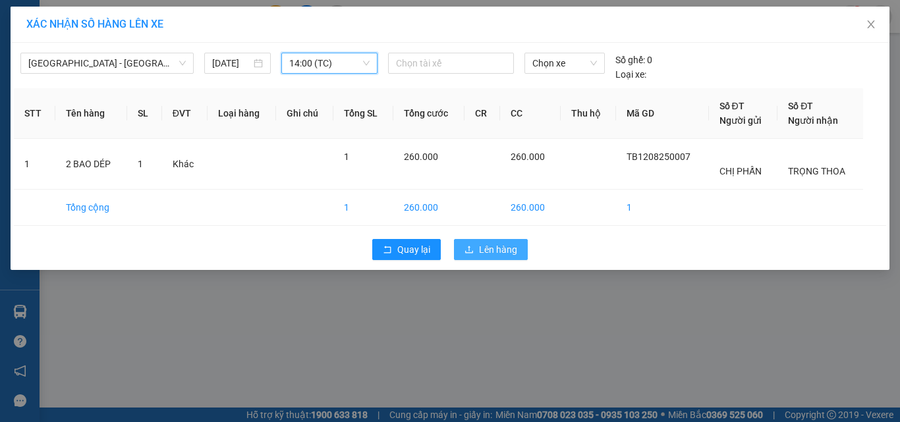
click at [478, 252] on button "Lên hàng" at bounding box center [491, 249] width 74 height 21
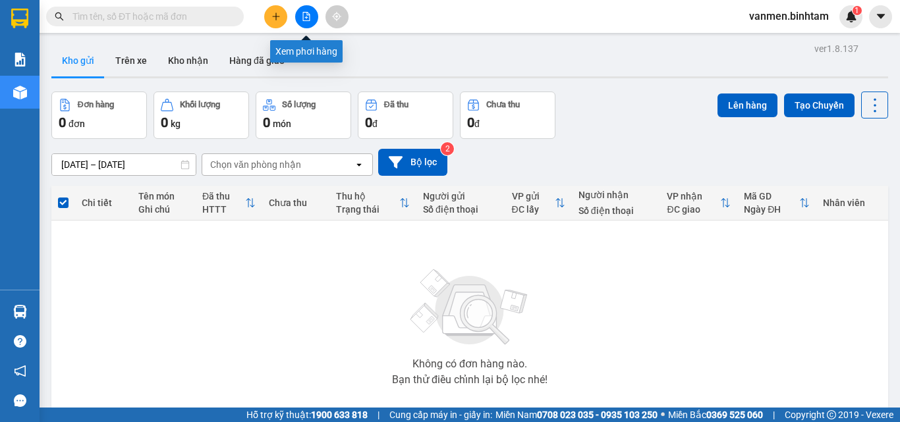
click at [307, 20] on icon "file-add" at bounding box center [306, 16] width 9 height 9
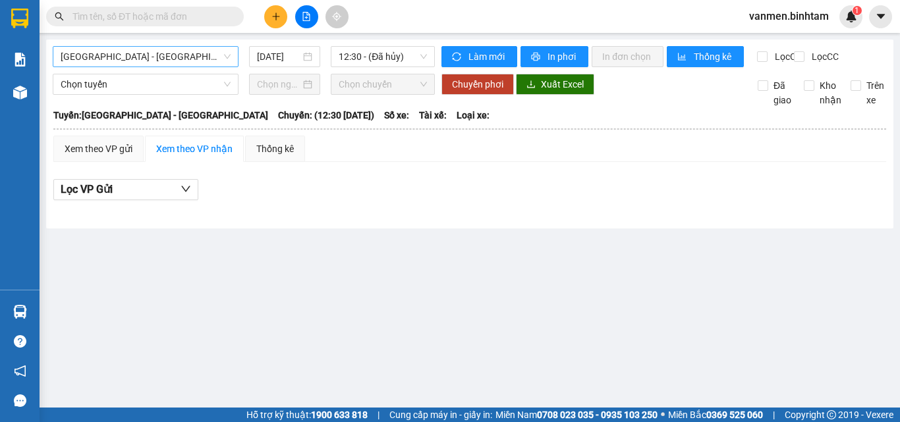
click at [85, 63] on span "[GEOGRAPHIC_DATA] - [GEOGRAPHIC_DATA]" at bounding box center [146, 57] width 170 height 20
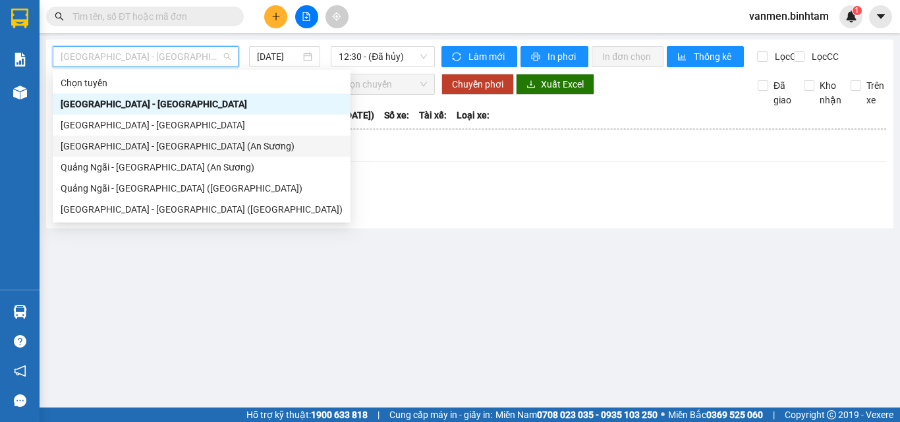
click at [84, 150] on div "[GEOGRAPHIC_DATA] - [GEOGRAPHIC_DATA] (An Sương)" at bounding box center [202, 146] width 282 height 14
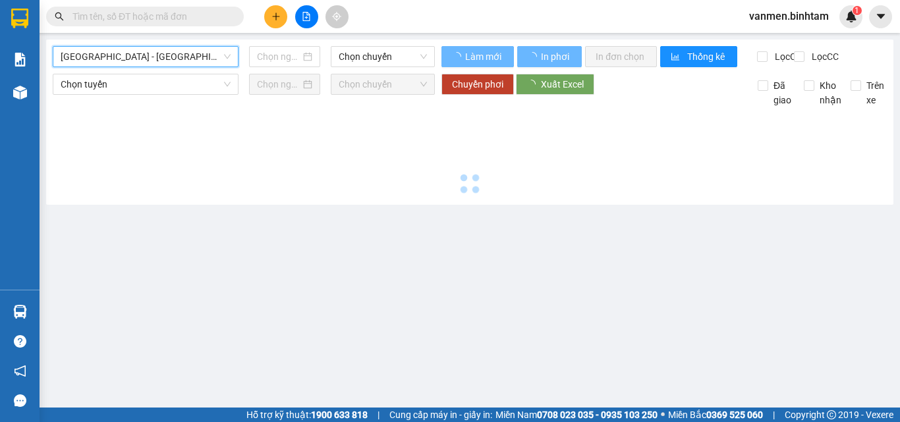
type input "[DATE]"
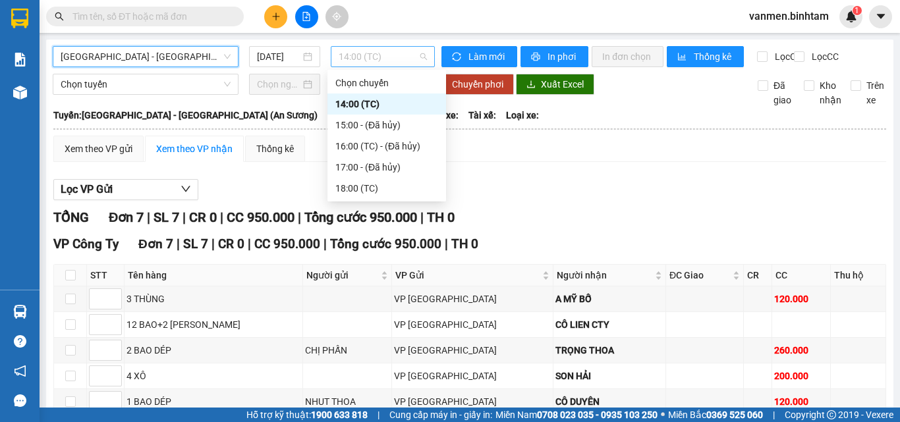
click at [350, 61] on span "14:00 (TC)" at bounding box center [382, 57] width 88 height 20
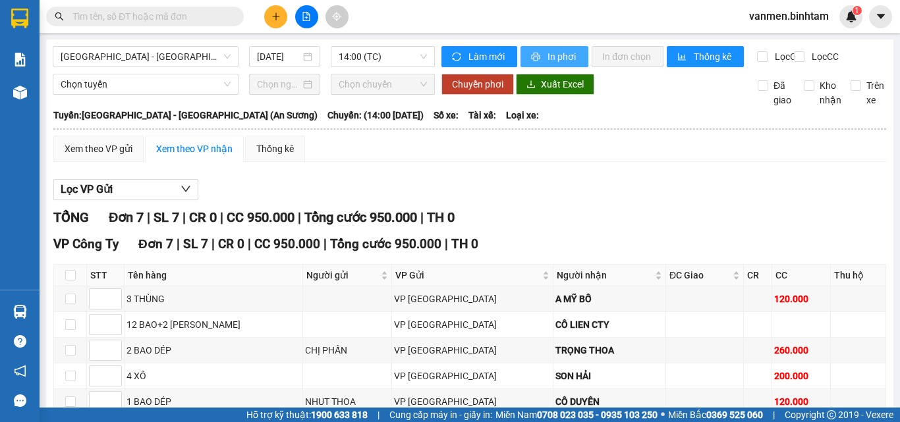
click at [547, 56] on span "In phơi" at bounding box center [562, 56] width 30 height 14
